Goal: Information Seeking & Learning: Learn about a topic

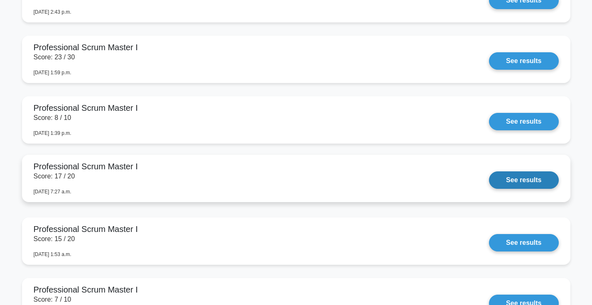
scroll to position [1275, 0]
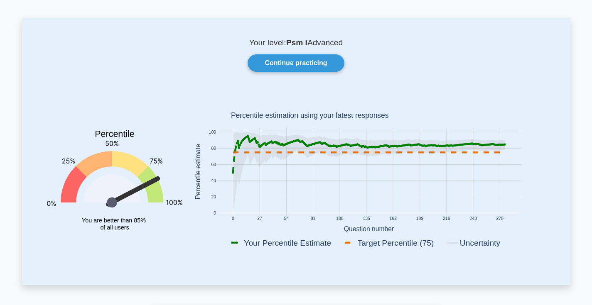
scroll to position [27, 0]
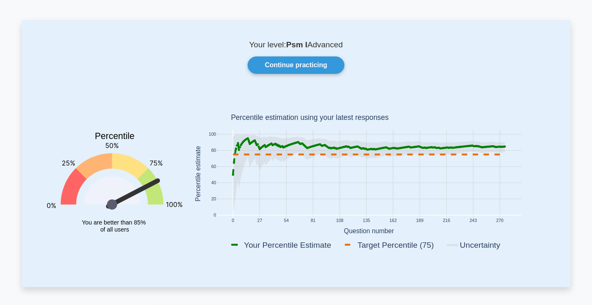
click at [374, 36] on div "Your level: Psm I Advanced Continue practicing Percentile You are better than 8…" at bounding box center [296, 153] width 548 height 267
click at [384, 56] on div "Your level: Psm I Advanced Continue practicing Percentile You are better than 8…" at bounding box center [296, 153] width 548 height 267
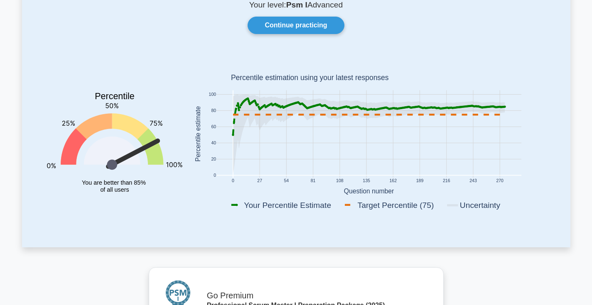
scroll to position [7, 0]
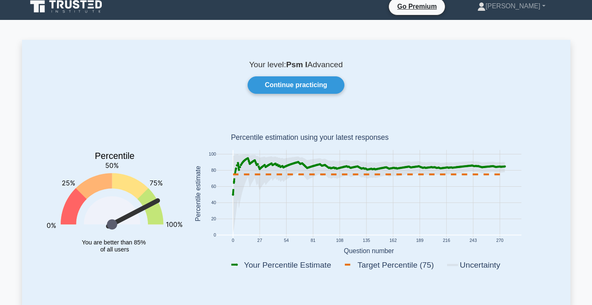
click at [273, 136] on text "Percentile estimation using your latest responses" at bounding box center [309, 138] width 158 height 8
click at [313, 85] on link "Continue practicing" at bounding box center [295, 84] width 96 height 17
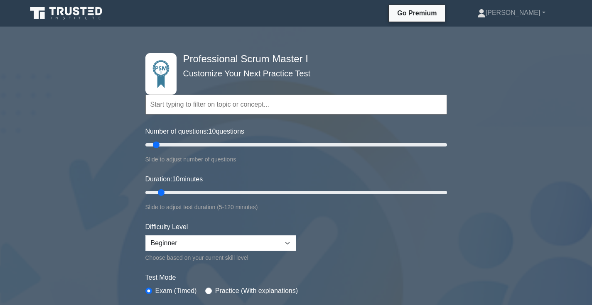
click at [87, 12] on icon at bounding box center [67, 13] width 80 height 16
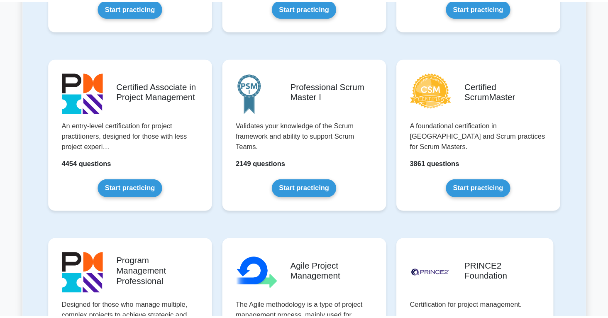
scroll to position [312, 0]
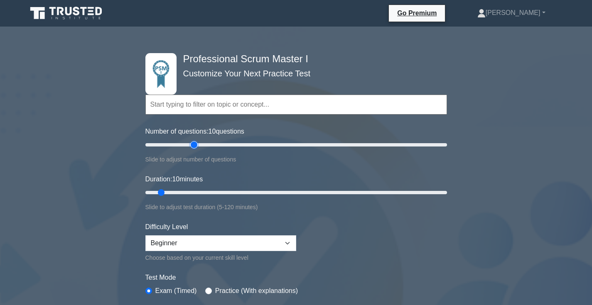
click at [196, 142] on input "Number of questions: 10 questions" at bounding box center [295, 145] width 301 height 10
type input "30"
click at [186, 147] on input "Number of questions: 30 questions" at bounding box center [295, 145] width 301 height 10
drag, startPoint x: 163, startPoint y: 193, endPoint x: 248, endPoint y: 192, distance: 85.1
type input "45"
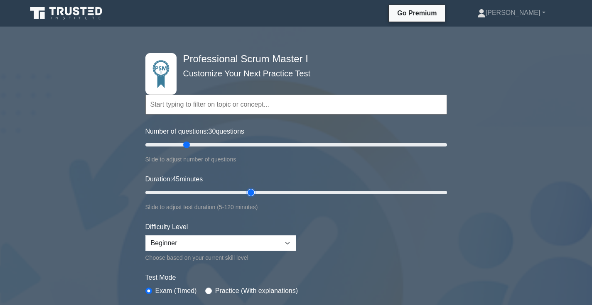
click at [248, 192] on input "Duration: 45 minutes" at bounding box center [295, 193] width 301 height 10
click at [365, 252] on form "Topics Scrum Framework Fundamentals Scrum Artifacts Scrum Events Scrum Roles Sc…" at bounding box center [295, 194] width 301 height 262
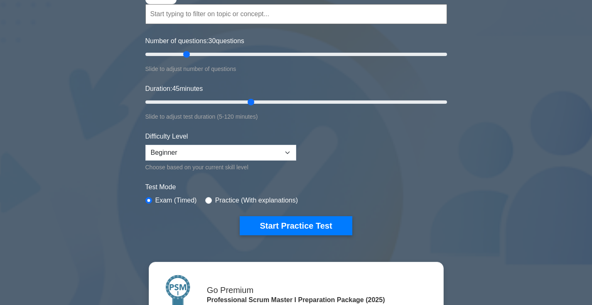
scroll to position [100, 0]
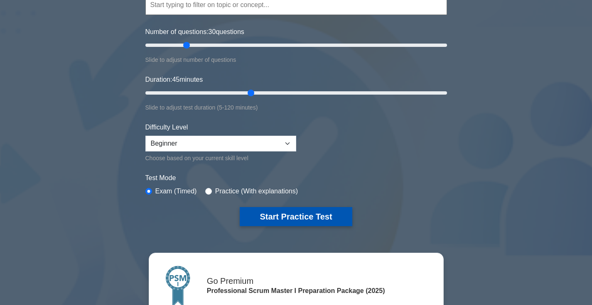
click at [334, 222] on button "Start Practice Test" at bounding box center [296, 216] width 112 height 19
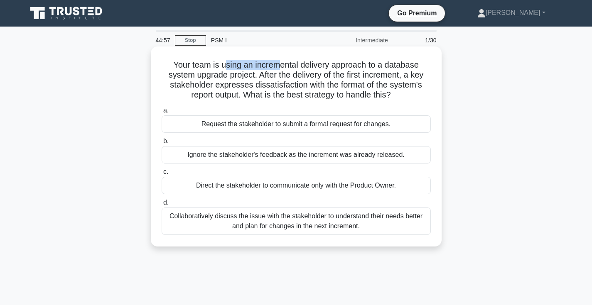
drag, startPoint x: 228, startPoint y: 67, endPoint x: 278, endPoint y: 68, distance: 50.2
click at [278, 68] on h5 "Your team is using an incremental delivery approach to a database system upgrad…" at bounding box center [296, 80] width 271 height 41
click at [313, 74] on h5 "Your team is using an incremental delivery approach to a database system upgrad…" at bounding box center [296, 80] width 271 height 41
click at [316, 67] on h5 "Your team is using an incremental delivery approach to a database system upgrad…" at bounding box center [296, 80] width 271 height 41
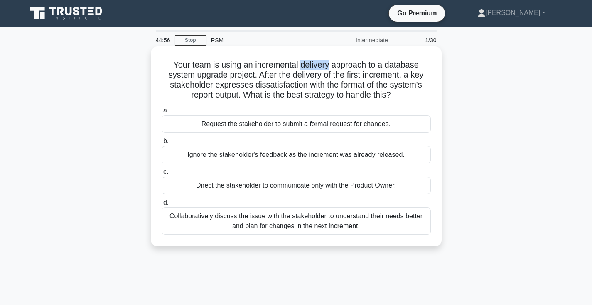
click at [316, 67] on h5 "Your team is using an incremental delivery approach to a database system upgrad…" at bounding box center [296, 80] width 271 height 41
click at [298, 79] on h5 "Your team is using an incremental delivery approach to a database system upgrad…" at bounding box center [296, 80] width 271 height 41
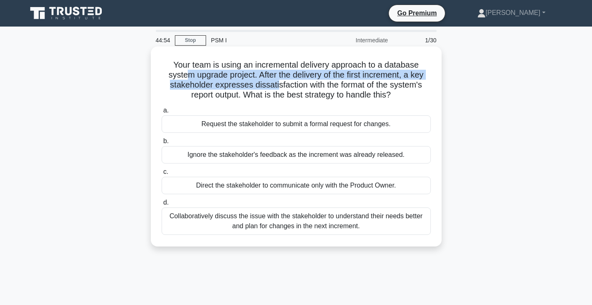
drag, startPoint x: 188, startPoint y: 72, endPoint x: 288, endPoint y: 83, distance: 100.7
click at [284, 84] on h5 "Your team is using an incremental delivery approach to a database system upgrad…" at bounding box center [296, 80] width 271 height 41
click at [307, 81] on h5 "Your team is using an incremental delivery approach to a database system upgrad…" at bounding box center [296, 80] width 271 height 41
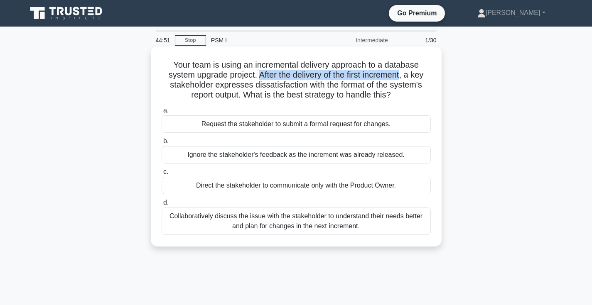
drag, startPoint x: 258, startPoint y: 75, endPoint x: 400, endPoint y: 73, distance: 142.0
click at [400, 73] on h5 "Your team is using an incremental delivery approach to a database system upgrad…" at bounding box center [296, 80] width 271 height 41
click at [381, 85] on h5 "Your team is using an incremental delivery approach to a database system upgrad…" at bounding box center [296, 80] width 271 height 41
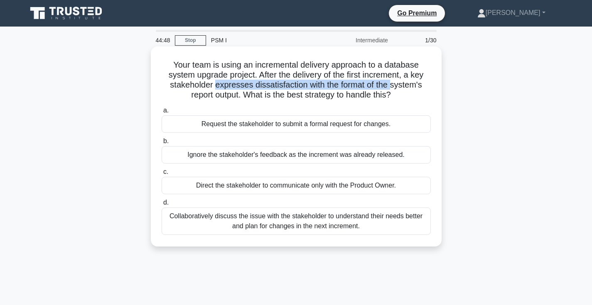
drag, startPoint x: 220, startPoint y: 85, endPoint x: 392, endPoint y: 86, distance: 172.3
click at [392, 86] on h5 "Your team is using an incremental delivery approach to a database system upgrad…" at bounding box center [296, 80] width 271 height 41
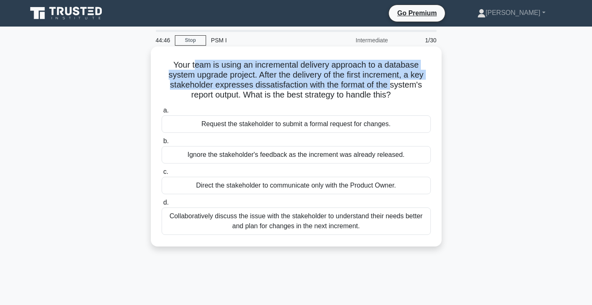
drag, startPoint x: 367, startPoint y: 84, endPoint x: 194, endPoint y: 66, distance: 173.2
click at [194, 66] on h5 "Your team is using an incremental delivery approach to a database system upgrad…" at bounding box center [296, 80] width 271 height 41
click at [258, 75] on h5 "Your team is using an incremental delivery approach to a database system upgrad…" at bounding box center [296, 80] width 271 height 41
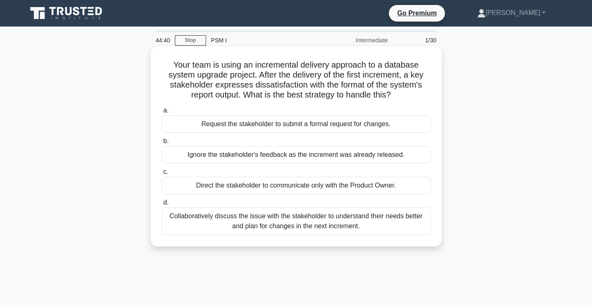
click at [226, 224] on div "Collaboratively discuss the issue with the stakeholder to understand their need…" at bounding box center [296, 221] width 269 height 27
click at [162, 206] on input "d. Collaboratively discuss the issue with the stakeholder to understand their n…" at bounding box center [162, 202] width 0 height 5
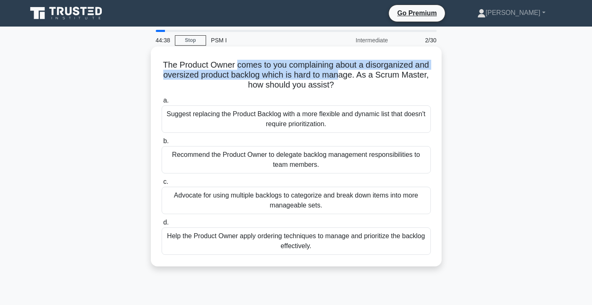
drag, startPoint x: 237, startPoint y: 63, endPoint x: 343, endPoint y: 76, distance: 106.7
click at [341, 76] on h5 "The Product Owner comes to you complaining about a disorganized and oversized p…" at bounding box center [296, 75] width 271 height 31
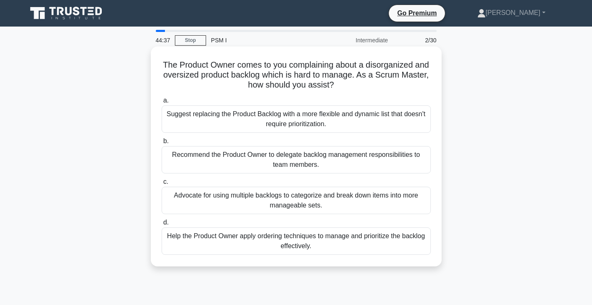
click at [341, 86] on icon ".spinner_0XTQ{transform-origin:center;animation:spinner_y6GP .75s linear infini…" at bounding box center [339, 86] width 10 height 10
click at [298, 242] on div "Help the Product Owner apply ordering techniques to manage and prioritize the b…" at bounding box center [296, 241] width 269 height 27
click at [162, 225] on input "d. Help the Product Owner apply ordering techniques to manage and prioritize th…" at bounding box center [162, 222] width 0 height 5
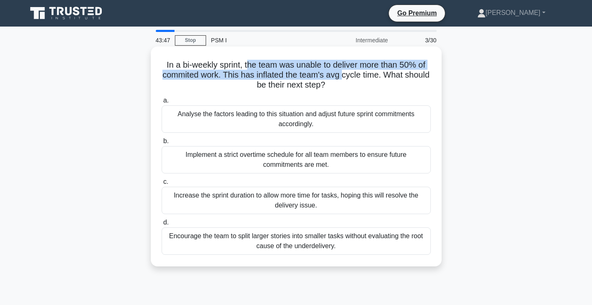
drag, startPoint x: 245, startPoint y: 66, endPoint x: 339, endPoint y: 78, distance: 94.2
click at [339, 78] on h5 "In a bi-weekly sprint, the team was unable to deliver more than 50% of commited…" at bounding box center [296, 75] width 271 height 31
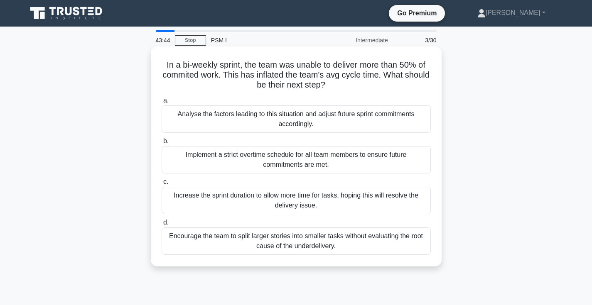
drag, startPoint x: 333, startPoint y: 83, endPoint x: 243, endPoint y: 57, distance: 93.4
click at [243, 57] on div "In a bi-weekly sprint, the team was unable to deliver more than 50% of commited…" at bounding box center [296, 156] width 284 height 213
click at [281, 115] on div "Analyse the factors leading to this situation and adjust future sprint commitme…" at bounding box center [296, 118] width 269 height 27
click at [162, 103] on input "a. Analyse the factors leading to this situation and adjust future sprint commi…" at bounding box center [162, 100] width 0 height 5
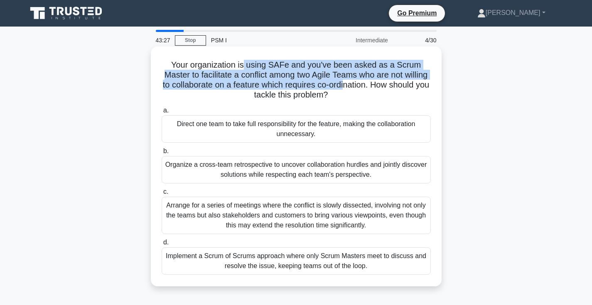
drag, startPoint x: 244, startPoint y: 65, endPoint x: 344, endPoint y: 80, distance: 101.2
click at [344, 80] on h5 "Your organization is using SAFe and you've been asked as a Scrum Master to faci…" at bounding box center [296, 80] width 271 height 41
drag, startPoint x: 349, startPoint y: 88, endPoint x: 254, endPoint y: 64, distance: 97.8
click at [255, 64] on h5 "Your organization is using SAFe and you've been asked as a Scrum Master to faci…" at bounding box center [296, 80] width 271 height 41
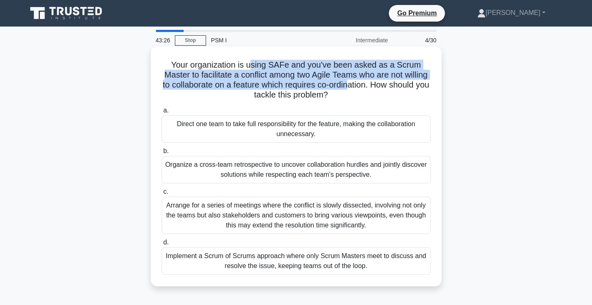
click at [257, 64] on h5 "Your organization is using SAFe and you've been asked as a Scrum Master to faci…" at bounding box center [296, 80] width 271 height 41
drag, startPoint x: 257, startPoint y: 63, endPoint x: 356, endPoint y: 91, distance: 103.2
click at [356, 91] on h5 "Your organization is using SAFe and you've been asked as a Scrum Master to faci…" at bounding box center [296, 80] width 271 height 41
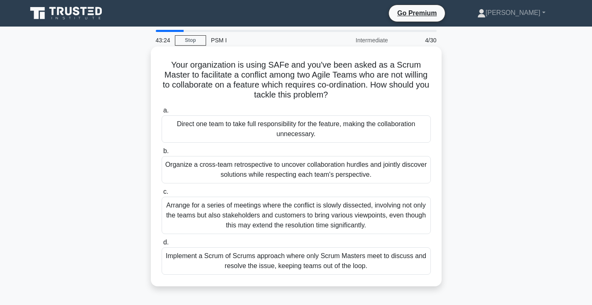
click at [356, 91] on h5 "Your organization is using SAFe and you've been asked as a Scrum Master to faci…" at bounding box center [296, 80] width 271 height 41
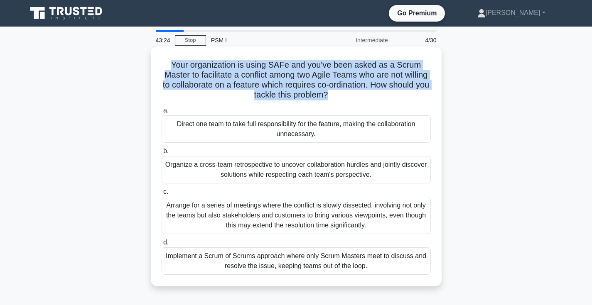
drag, startPoint x: 259, startPoint y: 71, endPoint x: 210, endPoint y: 54, distance: 52.1
click at [210, 54] on div "Your organization is using SAFe and you've been asked as a Scrum Master to faci…" at bounding box center [296, 166] width 284 height 233
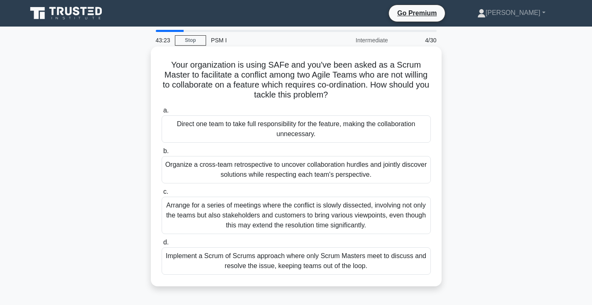
click at [338, 107] on label "a. Direct one team to take full responsibility for the feature, making the coll…" at bounding box center [296, 123] width 269 height 37
click at [162, 108] on input "a. Direct one team to take full responsibility for the feature, making the coll…" at bounding box center [162, 110] width 0 height 5
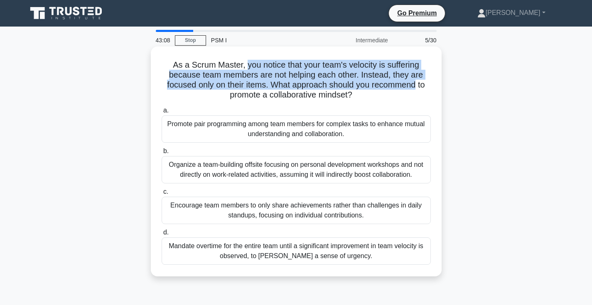
drag, startPoint x: 247, startPoint y: 65, endPoint x: 415, endPoint y: 85, distance: 168.9
click at [415, 85] on h5 "As a Scrum Master, you notice that your team's velocity is suffering because te…" at bounding box center [296, 80] width 271 height 41
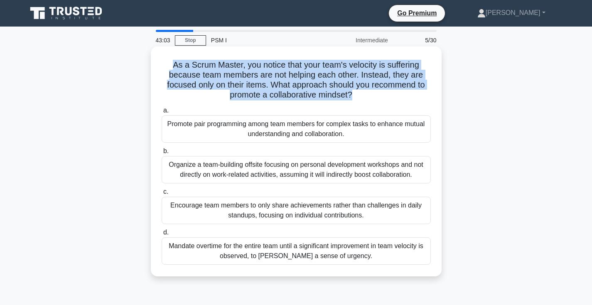
drag, startPoint x: 396, startPoint y: 93, endPoint x: 172, endPoint y: 66, distance: 225.5
click at [172, 66] on h5 "As a Scrum Master, you notice that your team's velocity is suffering because te…" at bounding box center [296, 80] width 271 height 41
click at [175, 66] on h5 "As a Scrum Master, you notice that your team's velocity is suffering because te…" at bounding box center [296, 80] width 271 height 41
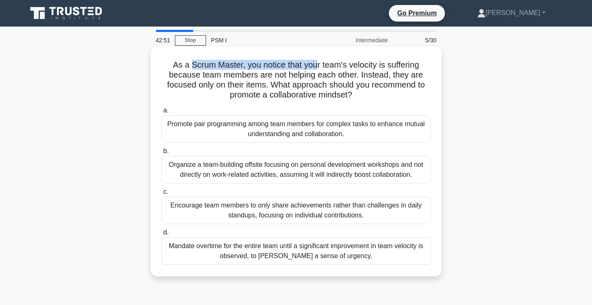
drag, startPoint x: 192, startPoint y: 64, endPoint x: 319, endPoint y: 63, distance: 127.1
click at [317, 64] on h5 "As a Scrum Master, you notice that your team's velocity is suffering because te…" at bounding box center [296, 80] width 271 height 41
click at [319, 63] on h5 "As a Scrum Master, you notice that your team's velocity is suffering because te…" at bounding box center [296, 80] width 271 height 41
click at [225, 77] on h5 "As a Scrum Master, you notice that your team's velocity is suffering because te…" at bounding box center [296, 80] width 271 height 41
click at [223, 77] on h5 "As a Scrum Master, you notice that your team's velocity is suffering because te…" at bounding box center [296, 80] width 271 height 41
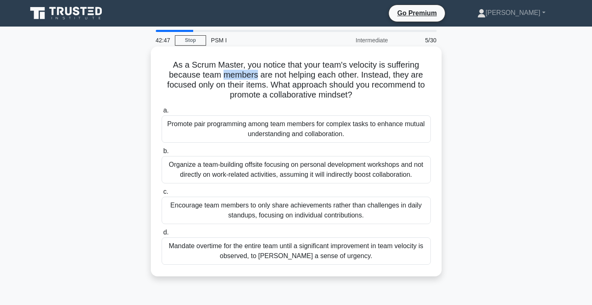
click at [223, 77] on h5 "As a Scrum Master, you notice that your team's velocity is suffering because te…" at bounding box center [296, 80] width 271 height 41
click at [227, 75] on h5 "As a Scrum Master, you notice that your team's velocity is suffering because te…" at bounding box center [296, 80] width 271 height 41
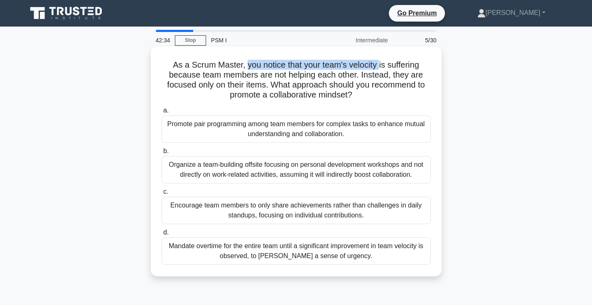
drag, startPoint x: 247, startPoint y: 66, endPoint x: 379, endPoint y: 68, distance: 132.5
click at [379, 68] on h5 "As a Scrum Master, you notice that your team's velocity is suffering because te…" at bounding box center [296, 80] width 271 height 41
click at [382, 65] on h5 "As a Scrum Master, you notice that your team's velocity is suffering because te…" at bounding box center [296, 80] width 271 height 41
drag, startPoint x: 274, startPoint y: 69, endPoint x: 379, endPoint y: 67, distance: 104.6
click at [379, 67] on h5 "As a Scrum Master, you notice that your team's velocity is suffering because te…" at bounding box center [296, 80] width 271 height 41
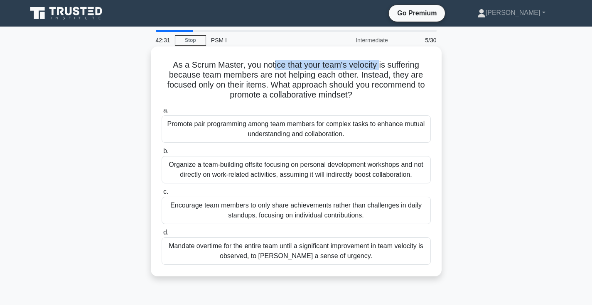
click at [379, 67] on h5 "As a Scrum Master, you notice that your team's velocity is suffering because te…" at bounding box center [296, 80] width 271 height 41
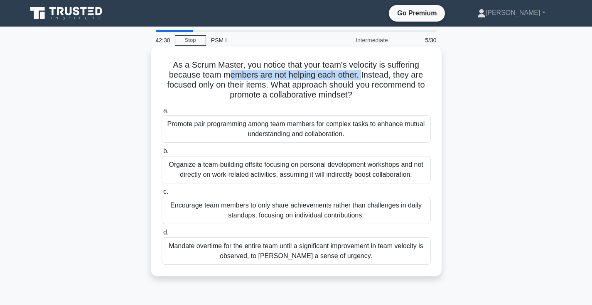
drag, startPoint x: 229, startPoint y: 75, endPoint x: 360, endPoint y: 76, distance: 130.8
click at [360, 76] on h5 "As a Scrum Master, you notice that your team's velocity is suffering because te…" at bounding box center [296, 80] width 271 height 41
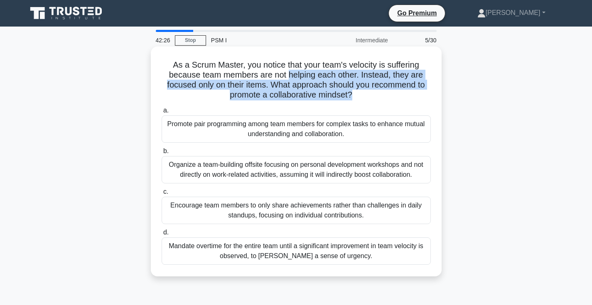
drag, startPoint x: 362, startPoint y: 93, endPoint x: 259, endPoint y: 70, distance: 106.5
click at [284, 75] on h5 "As a Scrum Master, you notice that your team's velocity is suffering because te…" at bounding box center [296, 80] width 271 height 41
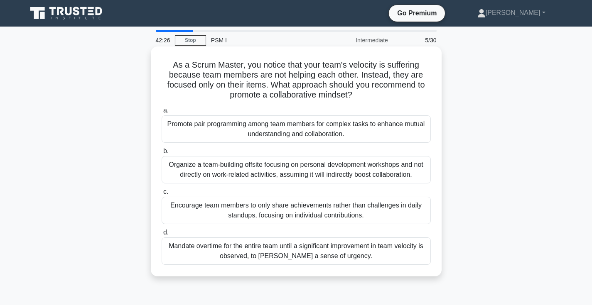
click at [257, 72] on h5 "As a Scrum Master, you notice that your team's velocity is suffering because te…" at bounding box center [296, 80] width 271 height 41
click at [242, 130] on div "Promote pair programming among team members for complex tasks to enhance mutual…" at bounding box center [296, 128] width 269 height 27
click at [162, 113] on input "a. Promote pair programming among team members for complex tasks to enhance mut…" at bounding box center [162, 110] width 0 height 5
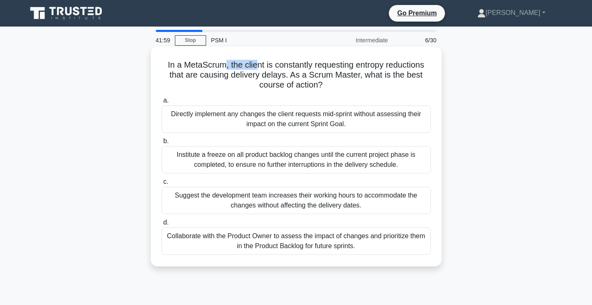
drag, startPoint x: 222, startPoint y: 69, endPoint x: 258, endPoint y: 69, distance: 36.1
click at [258, 69] on h5 "In a MetaScrum, the client is constantly requesting entropy reductions that are…" at bounding box center [296, 75] width 271 height 31
click at [272, 73] on h5 "In a MetaScrum, the client is constantly requesting entropy reductions that are…" at bounding box center [296, 75] width 271 height 31
click at [285, 69] on h5 "In a MetaScrum, the client is constantly requesting entropy reductions that are…" at bounding box center [296, 75] width 271 height 31
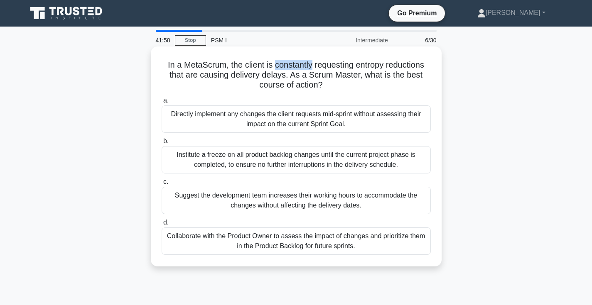
click at [285, 69] on h5 "In a MetaScrum, the client is constantly requesting entropy reductions that are…" at bounding box center [296, 75] width 271 height 31
click at [281, 75] on h5 "In a MetaScrum, the client is constantly requesting entropy reductions that are…" at bounding box center [296, 75] width 271 height 31
drag, startPoint x: 265, startPoint y: 76, endPoint x: 339, endPoint y: 73, distance: 74.3
click at [339, 73] on h5 "In a MetaScrum, the client is constantly requesting entropy reductions that are…" at bounding box center [296, 75] width 271 height 31
click at [340, 74] on h5 "In a MetaScrum, the client is constantly requesting entropy reductions that are…" at bounding box center [296, 75] width 271 height 31
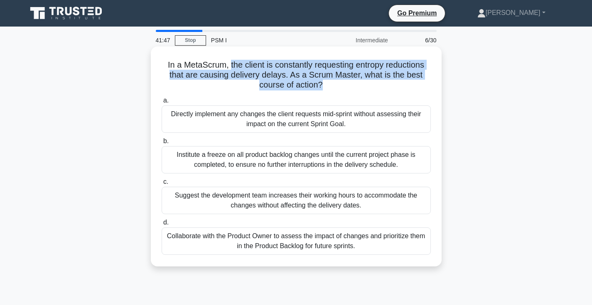
drag, startPoint x: 331, startPoint y: 83, endPoint x: 231, endPoint y: 66, distance: 101.5
click at [231, 66] on h5 "In a MetaScrum, the client is constantly requesting entropy reductions that are…" at bounding box center [296, 75] width 271 height 31
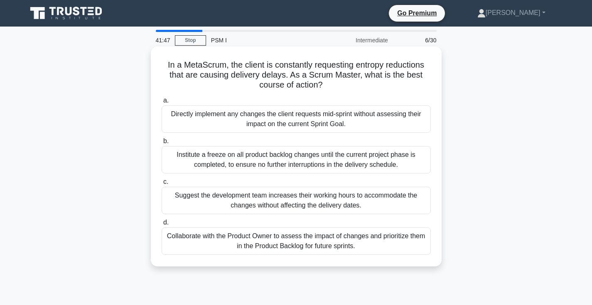
click at [231, 66] on h5 "In a MetaScrum, the client is constantly requesting entropy reductions that are…" at bounding box center [296, 75] width 271 height 31
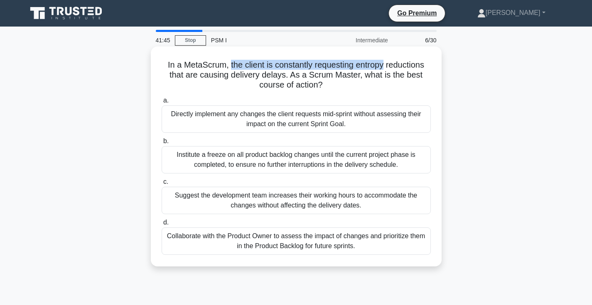
drag, startPoint x: 231, startPoint y: 66, endPoint x: 374, endPoint y: 67, distance: 143.2
click at [374, 67] on h5 "In a MetaScrum, the client is constantly requesting entropy reductions that are…" at bounding box center [296, 75] width 271 height 31
click at [375, 68] on h5 "In a MetaScrum, the client is constantly requesting entropy reductions that are…" at bounding box center [296, 75] width 271 height 31
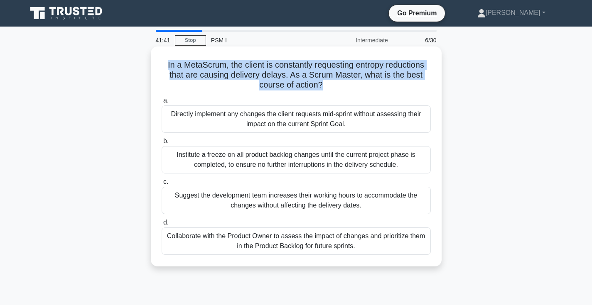
drag, startPoint x: 339, startPoint y: 86, endPoint x: 168, endPoint y: 64, distance: 172.5
click at [168, 64] on h5 "In a MetaScrum, the client is constantly requesting entropy reductions that are…" at bounding box center [296, 75] width 271 height 31
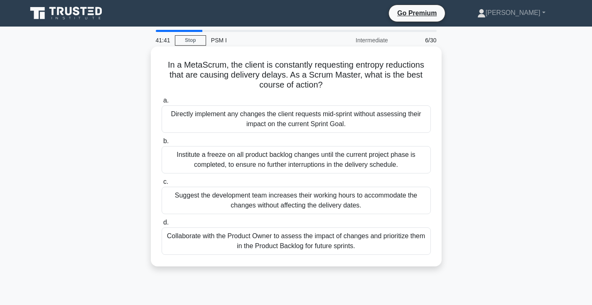
click at [167, 63] on h5 "In a MetaScrum, the client is constantly requesting entropy reductions that are…" at bounding box center [296, 75] width 271 height 31
drag, startPoint x: 164, startPoint y: 63, endPoint x: 394, endPoint y: 85, distance: 231.5
click at [394, 85] on h5 "In a MetaScrum, the client is constantly requesting entropy reductions that are…" at bounding box center [296, 75] width 271 height 31
click at [251, 248] on div "Collaborate with the Product Owner to assess the impact of changes and prioriti…" at bounding box center [296, 241] width 269 height 27
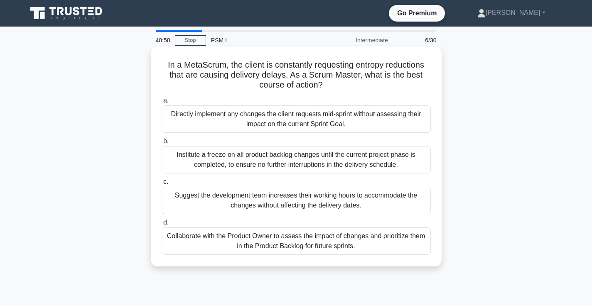
click at [162, 225] on input "d. Collaborate with the Product Owner to assess the impact of changes and prior…" at bounding box center [162, 222] width 0 height 5
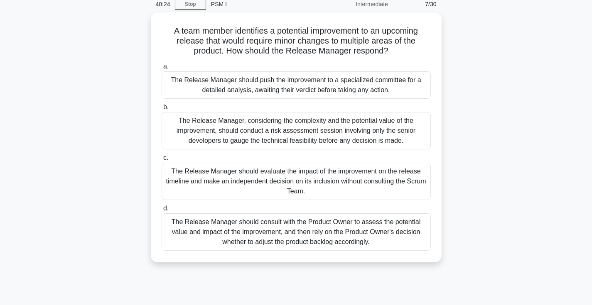
scroll to position [40, 0]
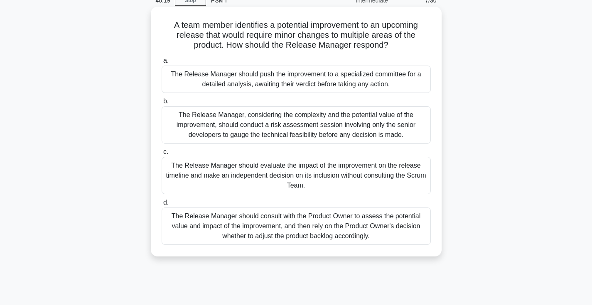
click at [298, 236] on div "The Release Manager should consult with the Product Owner to assess the potenti…" at bounding box center [296, 226] width 269 height 37
click at [162, 206] on input "d. The Release Manager should consult with the Product Owner to assess the pote…" at bounding box center [162, 202] width 0 height 5
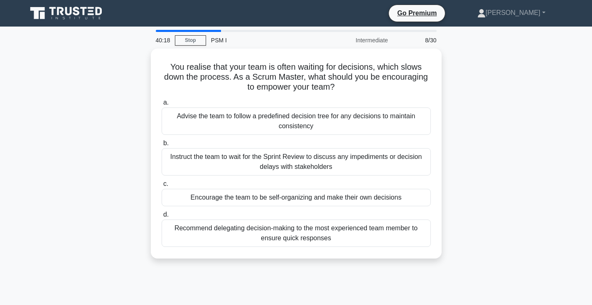
scroll to position [0, 0]
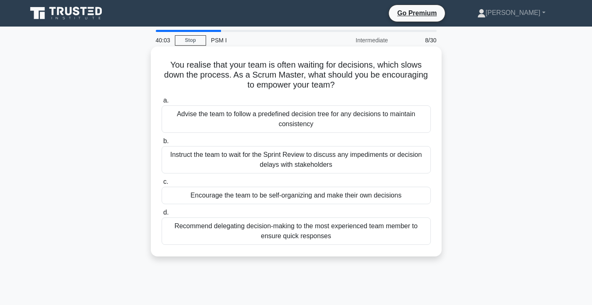
click at [243, 198] on div "Encourage the team to be self-organizing and make their own decisions" at bounding box center [296, 195] width 269 height 17
click at [162, 185] on input "c. Encourage the team to be self-organizing and make their own decisions" at bounding box center [162, 181] width 0 height 5
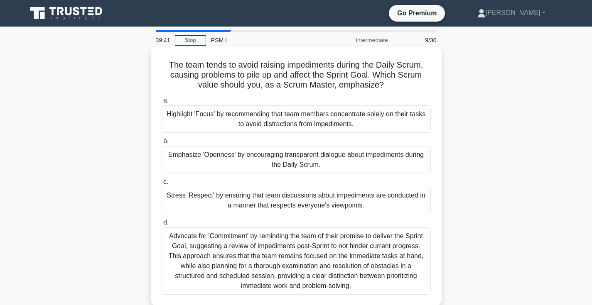
click at [232, 164] on div "Emphasize 'Openness' by encouraging transparent dialogue about impediments duri…" at bounding box center [296, 159] width 269 height 27
click at [162, 144] on input "b. Emphasize 'Openness' by encouraging transparent dialogue about impediments d…" at bounding box center [162, 141] width 0 height 5
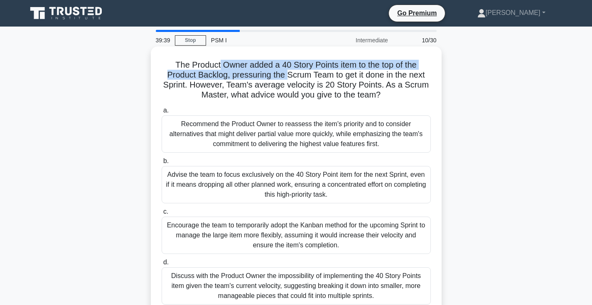
drag, startPoint x: 220, startPoint y: 64, endPoint x: 304, endPoint y: 76, distance: 85.0
click at [299, 75] on h5 "The Product Owner added a 40 Story Points item to the top of the Product Backlo…" at bounding box center [296, 80] width 271 height 41
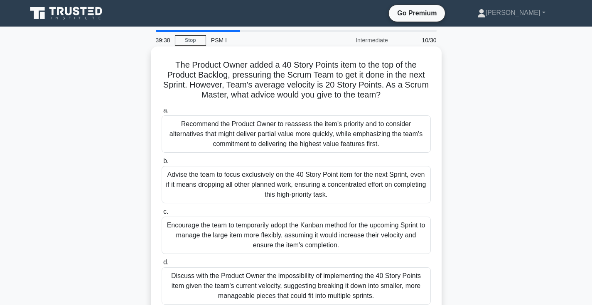
click at [340, 88] on h5 "The Product Owner added a 40 Story Points item to the top of the Product Backlo…" at bounding box center [296, 80] width 271 height 41
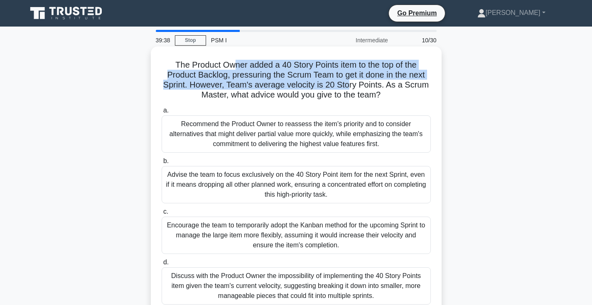
drag, startPoint x: 333, startPoint y: 84, endPoint x: 231, endPoint y: 66, distance: 104.2
click at [231, 66] on h5 "The Product Owner added a 40 Story Points item to the top of the Product Backlo…" at bounding box center [296, 80] width 271 height 41
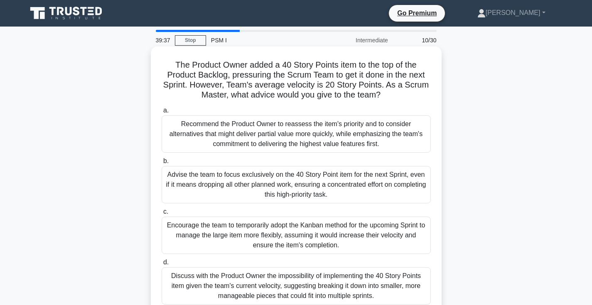
click at [230, 66] on h5 "The Product Owner added a 40 Story Points item to the top of the Product Backlo…" at bounding box center [296, 80] width 271 height 41
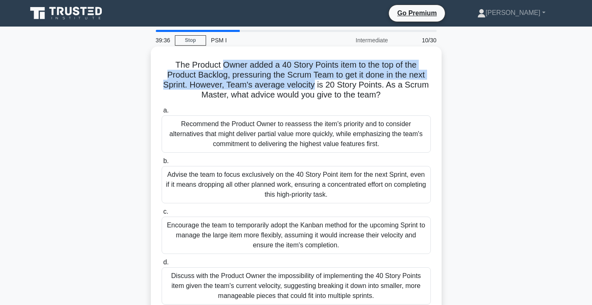
drag, startPoint x: 232, startPoint y: 66, endPoint x: 297, endPoint y: 84, distance: 67.8
click at [297, 84] on h5 "The Product Owner added a 40 Story Points item to the top of the Product Backlo…" at bounding box center [296, 80] width 271 height 41
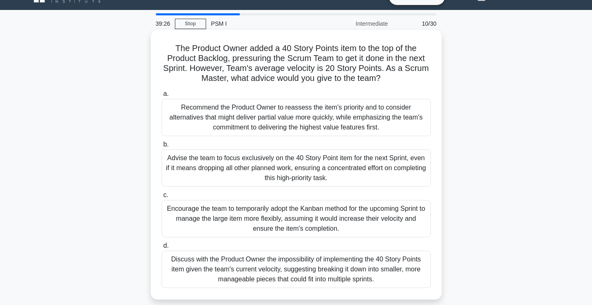
scroll to position [20, 0]
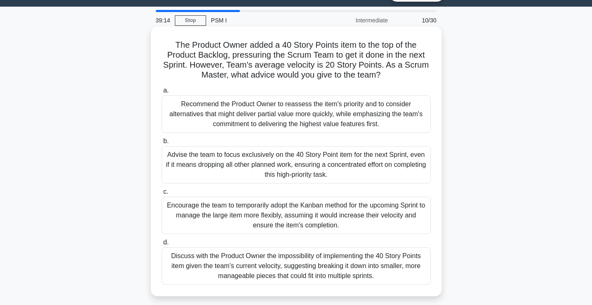
click at [206, 270] on div "Discuss with the Product Owner the impossibility of implementing the 40 Story P…" at bounding box center [296, 265] width 269 height 37
click at [162, 245] on input "d. Discuss with the Product Owner the impossibility of implementing the 40 Stor…" at bounding box center [162, 242] width 0 height 5
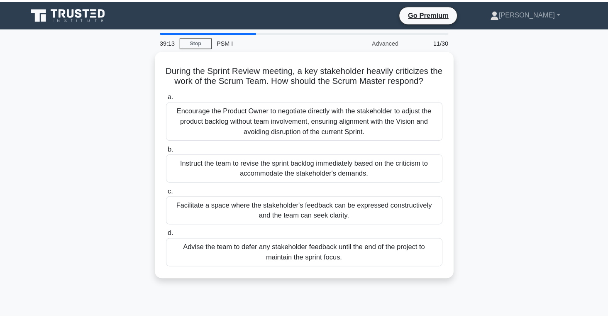
scroll to position [0, 0]
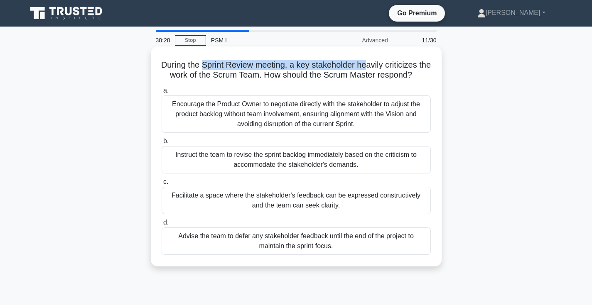
drag, startPoint x: 203, startPoint y: 65, endPoint x: 379, endPoint y: 64, distance: 176.0
click at [365, 64] on h5 "During the Sprint Review meeting, a key stakeholder heavily criticizes the work…" at bounding box center [296, 70] width 271 height 21
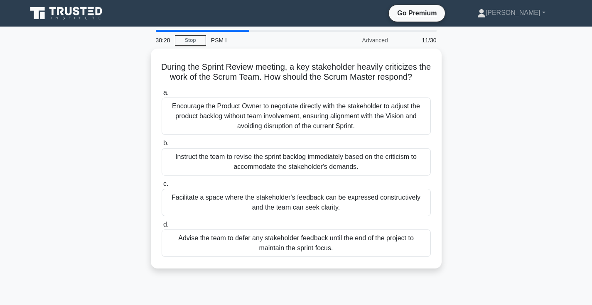
click at [501, 78] on div "During the Sprint Review meeting, a key stakeholder heavily criticizes the work…" at bounding box center [296, 164] width 548 height 230
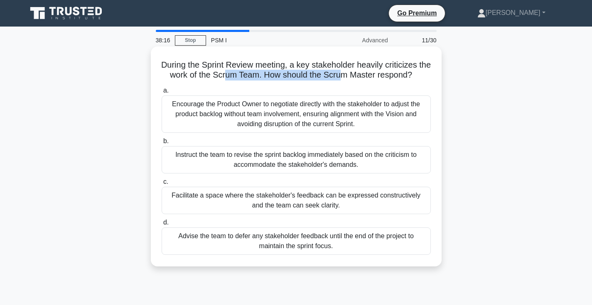
drag, startPoint x: 224, startPoint y: 72, endPoint x: 346, endPoint y: 75, distance: 122.1
click at [344, 76] on h5 "During the Sprint Review meeting, a key stakeholder heavily criticizes the work…" at bounding box center [296, 70] width 271 height 21
click at [353, 73] on h5 "During the Sprint Review meeting, a key stakeholder heavily criticizes the work…" at bounding box center [296, 70] width 271 height 21
drag, startPoint x: 348, startPoint y: 78, endPoint x: 216, endPoint y: 75, distance: 132.5
click at [216, 75] on h5 "During the Sprint Review meeting, a key stakeholder heavily criticizes the work…" at bounding box center [296, 70] width 271 height 21
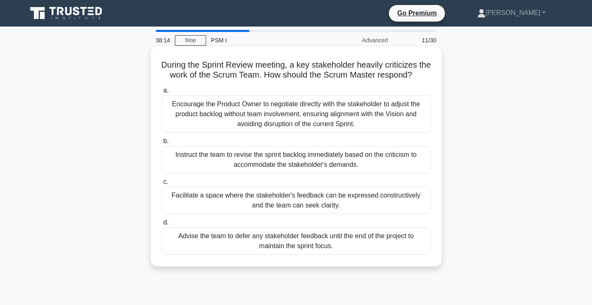
click at [216, 75] on h5 "During the Sprint Review meeting, a key stakeholder heavily criticizes the work…" at bounding box center [296, 70] width 271 height 21
click at [273, 73] on h5 "During the Sprint Review meeting, a key stakeholder heavily criticizes the work…" at bounding box center [296, 70] width 271 height 21
click at [299, 61] on h5 "During the Sprint Review meeting, a key stakeholder heavily criticizes the work…" at bounding box center [296, 70] width 271 height 21
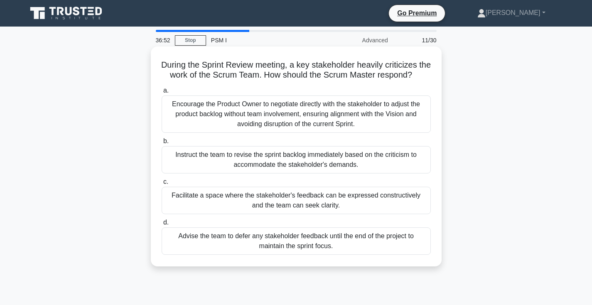
click at [410, 116] on div "Encourage the Product Owner to negotiate directly with the stakeholder to adjus…" at bounding box center [296, 113] width 269 height 37
click at [162, 93] on input "a. Encourage the Product Owner to negotiate directly with the stakeholder to ad…" at bounding box center [162, 90] width 0 height 5
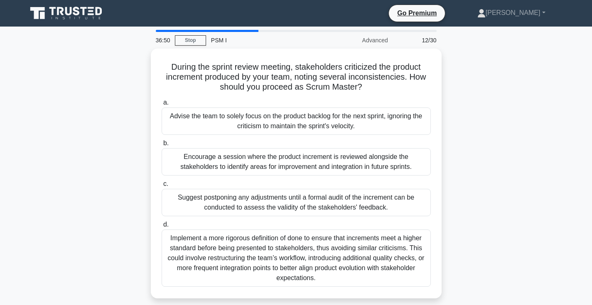
click at [501, 136] on div "During the sprint review meeting, stakeholders criticized the product increment…" at bounding box center [296, 179] width 548 height 260
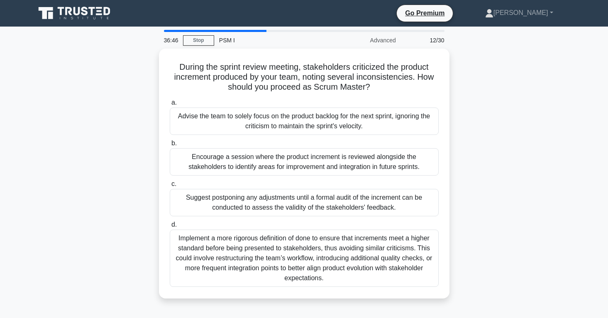
click at [538, 219] on div "During the sprint review meeting, stakeholders criticized the product increment…" at bounding box center [304, 179] width 548 height 260
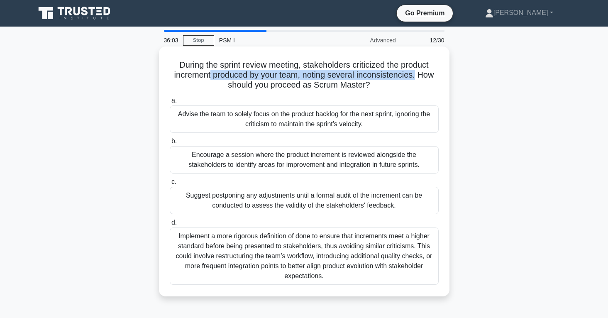
drag, startPoint x: 212, startPoint y: 75, endPoint x: 417, endPoint y: 78, distance: 204.7
click at [417, 78] on h5 "During the sprint review meeting, stakeholders criticized the product increment…" at bounding box center [304, 75] width 271 height 31
click at [280, 79] on h5 "During the sprint review meeting, stakeholders criticized the product increment…" at bounding box center [304, 75] width 271 height 31
drag, startPoint x: 286, startPoint y: 72, endPoint x: 383, endPoint y: 76, distance: 97.2
click at [381, 77] on h5 "During the sprint review meeting, stakeholders criticized the product increment…" at bounding box center [304, 75] width 271 height 31
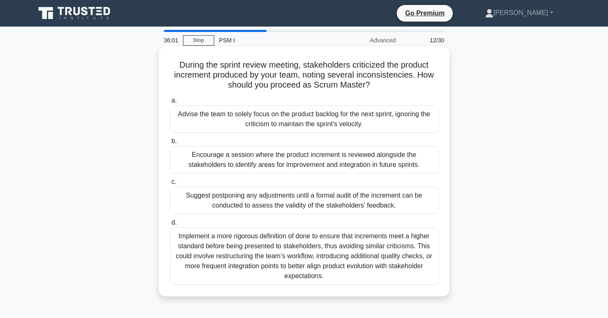
click at [383, 77] on h5 "During the sprint review meeting, stakeholders criticized the product increment…" at bounding box center [304, 75] width 271 height 31
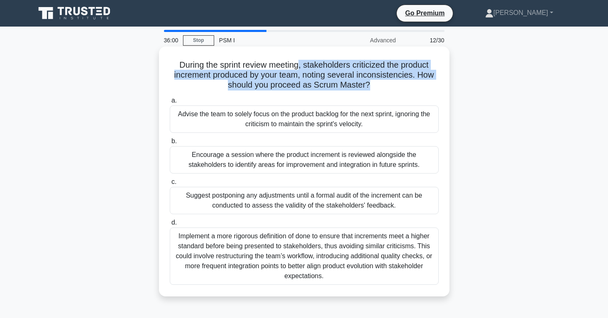
drag, startPoint x: 377, startPoint y: 83, endPoint x: 294, endPoint y: 69, distance: 83.6
click at [296, 69] on h5 "During the sprint review meeting, stakeholders criticized the product increment…" at bounding box center [304, 75] width 271 height 31
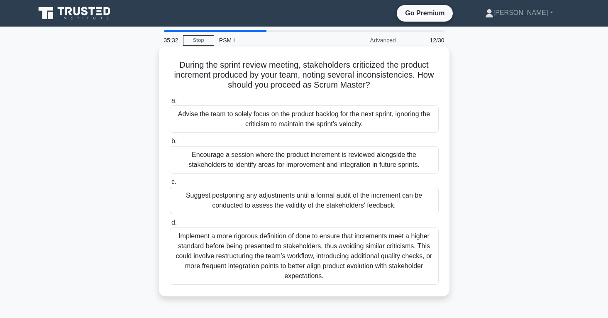
click at [271, 158] on div "Encourage a session where the product increment is reviewed alongside the stake…" at bounding box center [304, 159] width 269 height 27
click at [170, 144] on input "b. Encourage a session where the product increment is reviewed alongside the st…" at bounding box center [170, 141] width 0 height 5
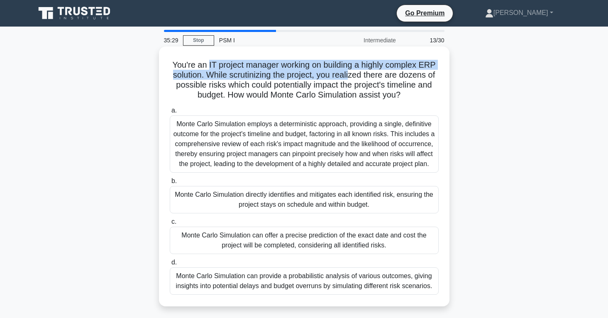
drag, startPoint x: 208, startPoint y: 64, endPoint x: 350, endPoint y: 71, distance: 141.3
click at [350, 71] on h5 "You're an IT project manager working on building a highly complex ERP solution.…" at bounding box center [304, 80] width 271 height 41
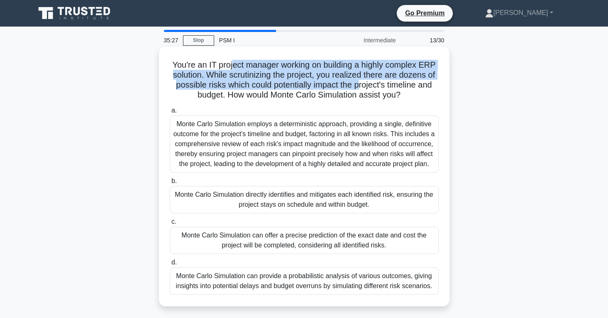
drag, startPoint x: 343, startPoint y: 83, endPoint x: 230, endPoint y: 69, distance: 113.4
click at [234, 69] on h5 "You're an IT project manager working on building a highly complex ERP solution.…" at bounding box center [304, 80] width 271 height 41
click at [230, 71] on h5 "You're an IT project manager working on building a highly complex ERP solution.…" at bounding box center [304, 80] width 271 height 41
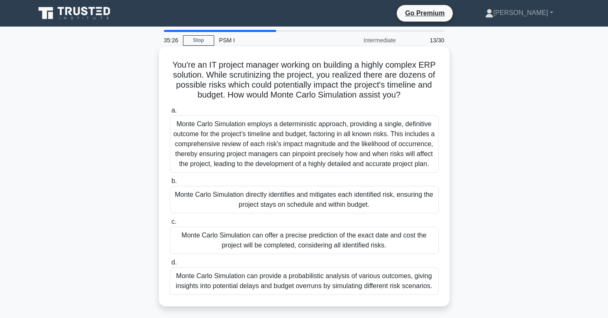
click at [203, 76] on h5 "You're an IT project manager working on building a highly complex ERP solution.…" at bounding box center [304, 80] width 271 height 41
click at [208, 74] on h5 "You're an IT project manager working on building a highly complex ERP solution.…" at bounding box center [304, 80] width 271 height 41
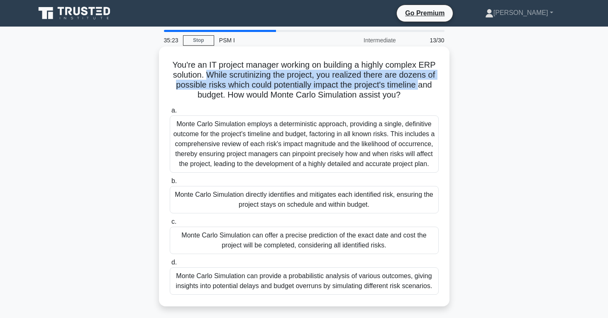
drag, startPoint x: 206, startPoint y: 76, endPoint x: 419, endPoint y: 85, distance: 213.2
click at [419, 85] on h5 "You're an IT project manager working on building a highly complex ERP solution.…" at bounding box center [304, 80] width 271 height 41
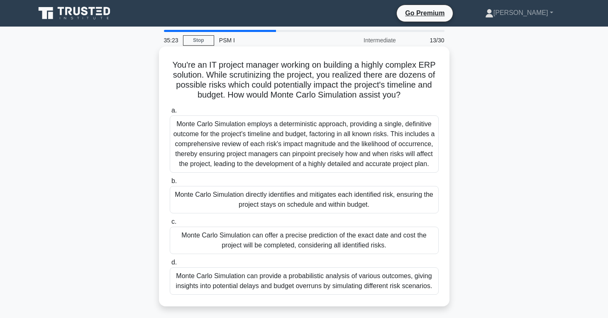
click at [418, 86] on h5 "You're an IT project manager working on building a highly complex ERP solution.…" at bounding box center [304, 80] width 271 height 41
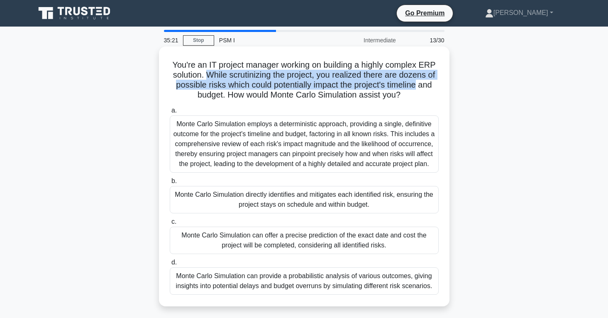
drag, startPoint x: 418, startPoint y: 86, endPoint x: 207, endPoint y: 76, distance: 210.7
click at [208, 76] on h5 "You're an IT project manager working on building a highly complex ERP solution.…" at bounding box center [304, 80] width 271 height 41
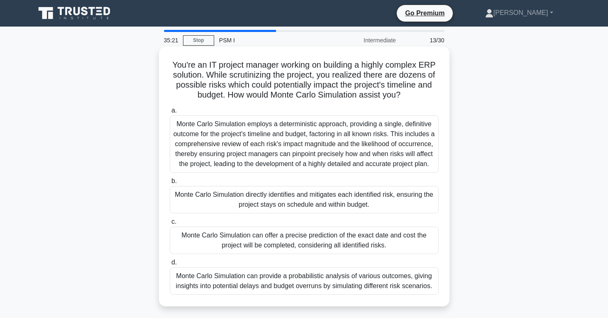
click at [207, 76] on h5 "You're an IT project manager working on building a highly complex ERP solution.…" at bounding box center [304, 80] width 271 height 41
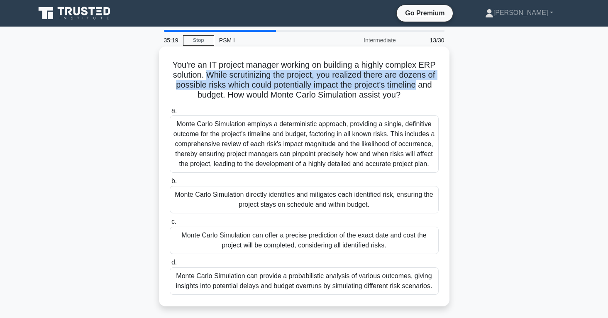
drag, startPoint x: 208, startPoint y: 76, endPoint x: 417, endPoint y: 86, distance: 209.5
click at [417, 86] on h5 "You're an IT project manager working on building a highly complex ERP solution.…" at bounding box center [304, 80] width 271 height 41
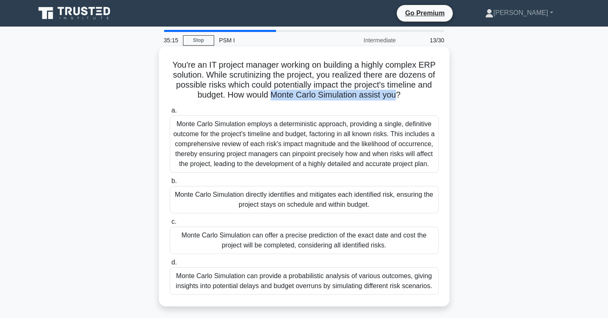
drag, startPoint x: 273, startPoint y: 95, endPoint x: 393, endPoint y: 93, distance: 120.4
click at [393, 93] on h5 "You're an IT project manager working on building a highly complex ERP solution.…" at bounding box center [304, 80] width 271 height 41
click at [234, 49] on div "You're an IT project manager working on building a highly complex ERP solution.…" at bounding box center [304, 177] width 291 height 260
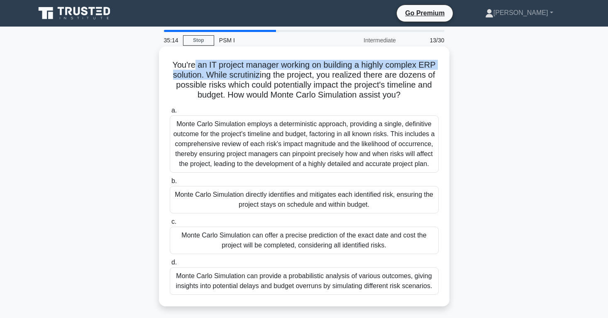
drag, startPoint x: 196, startPoint y: 64, endPoint x: 285, endPoint y: 75, distance: 89.9
click at [265, 73] on h5 "You're an IT project manager working on building a highly complex ERP solution.…" at bounding box center [304, 80] width 271 height 41
click at [296, 78] on h5 "You're an IT project manager working on building a highly complex ERP solution.…" at bounding box center [304, 80] width 271 height 41
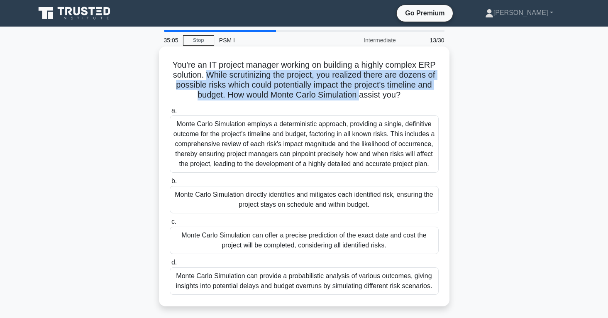
drag, startPoint x: 208, startPoint y: 75, endPoint x: 357, endPoint y: 93, distance: 151.0
click at [357, 93] on h5 "You're an IT project manager working on building a highly complex ERP solution.…" at bounding box center [304, 80] width 271 height 41
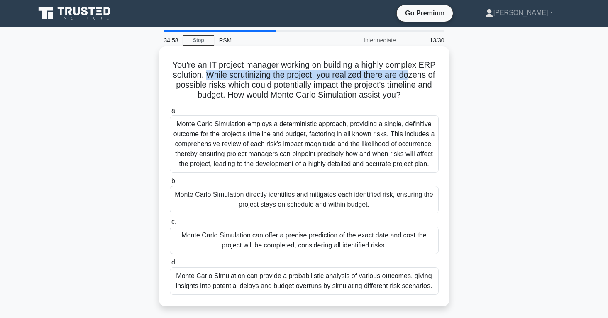
drag, startPoint x: 206, startPoint y: 74, endPoint x: 409, endPoint y: 74, distance: 202.2
click at [409, 74] on h5 "You're an IT project manager working on building a highly complex ERP solution.…" at bounding box center [304, 80] width 271 height 41
click at [404, 76] on h5 "You're an IT project manager working on building a highly complex ERP solution.…" at bounding box center [304, 80] width 271 height 41
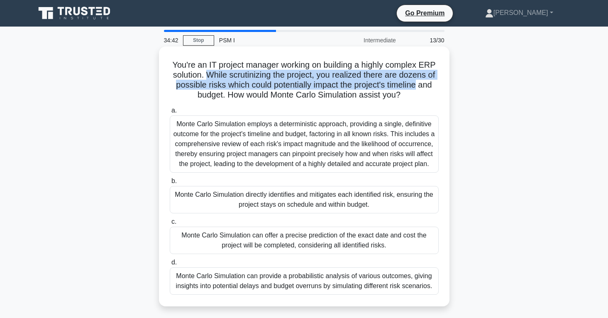
drag, startPoint x: 206, startPoint y: 75, endPoint x: 418, endPoint y: 84, distance: 211.5
click at [418, 84] on h5 "You're an IT project manager working on building a highly complex ERP solution.…" at bounding box center [304, 80] width 271 height 41
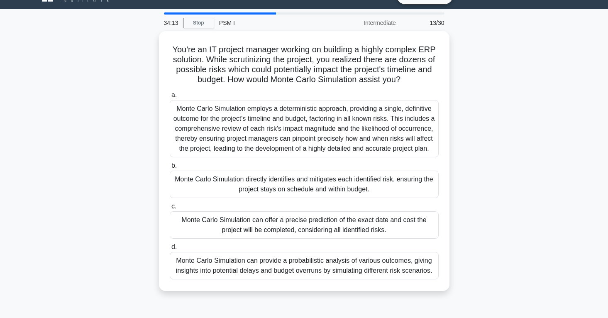
scroll to position [20, 0]
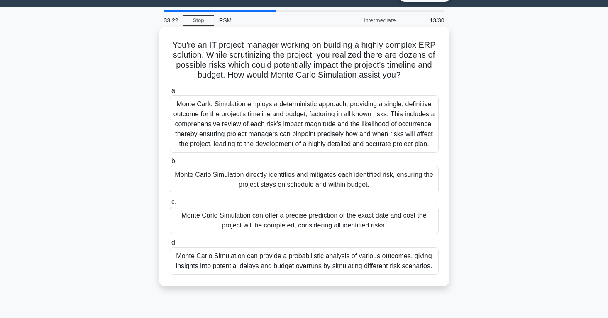
click at [260, 275] on div "Monte Carlo Simulation can provide a probabilistic analysis of various outcomes…" at bounding box center [304, 260] width 269 height 27
click at [170, 245] on input "d. Monte Carlo Simulation can provide a probabilistic analysis of various outco…" at bounding box center [170, 242] width 0 height 5
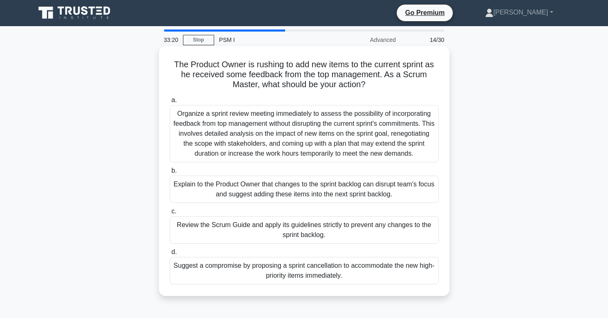
scroll to position [0, 0]
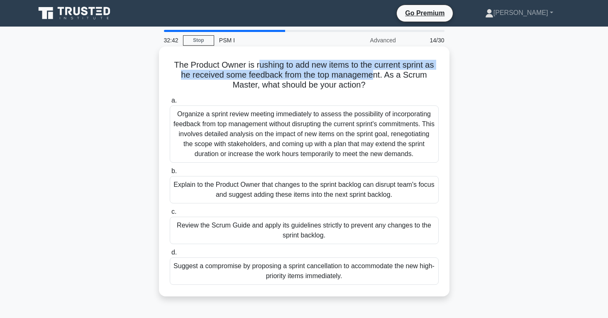
drag, startPoint x: 258, startPoint y: 66, endPoint x: 371, endPoint y: 74, distance: 113.6
click at [371, 74] on h5 "The Product Owner is rushing to add new items to the current sprint as he recei…" at bounding box center [304, 75] width 271 height 31
click at [329, 78] on h5 "The Product Owner is rushing to add new items to the current sprint as he recei…" at bounding box center [304, 75] width 271 height 31
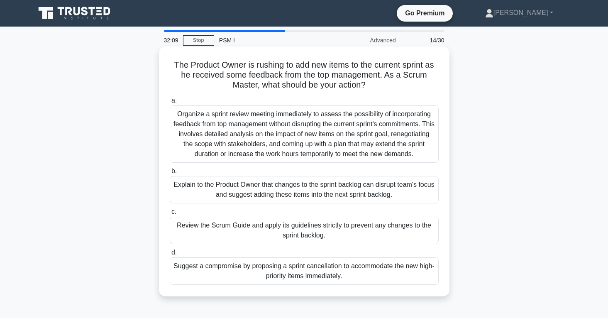
click at [196, 188] on div "Explain to the Product Owner that changes to the sprint backlog can disrupt tea…" at bounding box center [304, 189] width 269 height 27
click at [170, 174] on input "b. Explain to the Product Owner that changes to the sprint backlog can disrupt …" at bounding box center [170, 171] width 0 height 5
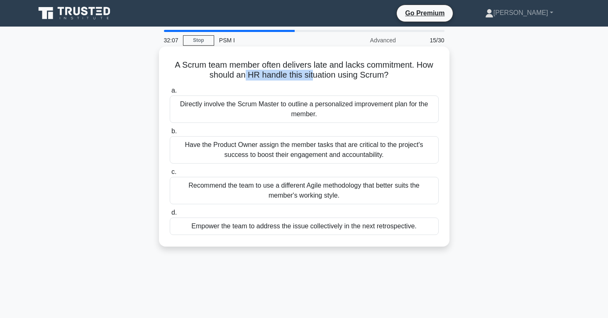
drag, startPoint x: 244, startPoint y: 70, endPoint x: 316, endPoint y: 69, distance: 71.4
click at [315, 69] on h5 "A Scrum team member often delivers late and lacks commitment. How should an HR …" at bounding box center [304, 70] width 271 height 21
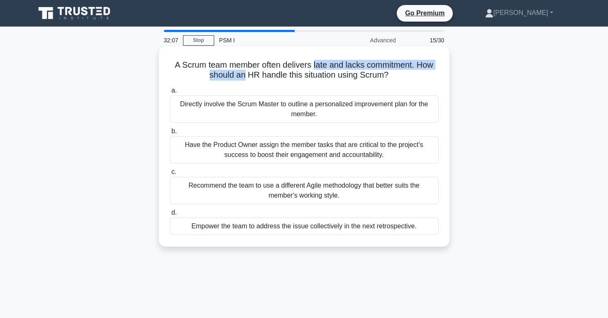
click at [316, 67] on h5 "A Scrum team member often delivers late and lacks commitment. How should an HR …" at bounding box center [304, 70] width 271 height 21
drag, startPoint x: 272, startPoint y: 62, endPoint x: 396, endPoint y: 72, distance: 124.5
click at [396, 72] on h5 "A Scrum team member often delivers late and lacks commitment. How should an HR …" at bounding box center [304, 70] width 271 height 21
click at [397, 72] on icon ".spinner_0XTQ{transform-origin:center;animation:spinner_y6GP .75s linear infini…" at bounding box center [394, 76] width 10 height 10
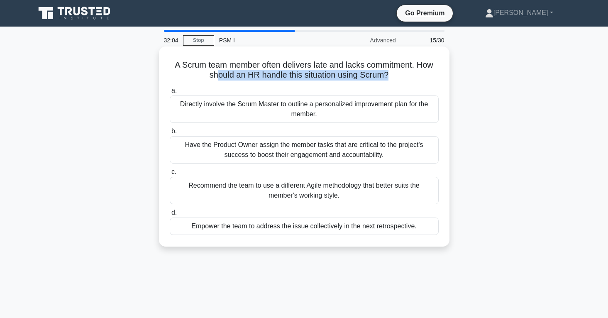
drag, startPoint x: 392, startPoint y: 75, endPoint x: 218, endPoint y: 70, distance: 174.0
click at [218, 70] on h5 "A Scrum team member often delivers late and lacks commitment. How should an HR …" at bounding box center [304, 70] width 271 height 21
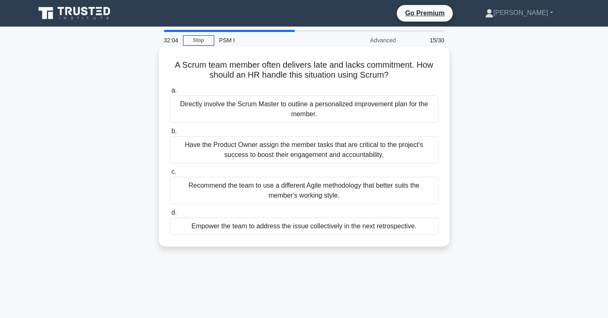
click at [218, 69] on h5 "A Scrum team member often delivers late and lacks commitment. How should an HR …" at bounding box center [304, 70] width 271 height 21
click at [271, 231] on div "Empower the team to address the issue collectively in the next retrospective." at bounding box center [304, 226] width 269 height 17
click at [170, 215] on input "d. Empower the team to address the issue collectively in the next retrospective." at bounding box center [170, 212] width 0 height 5
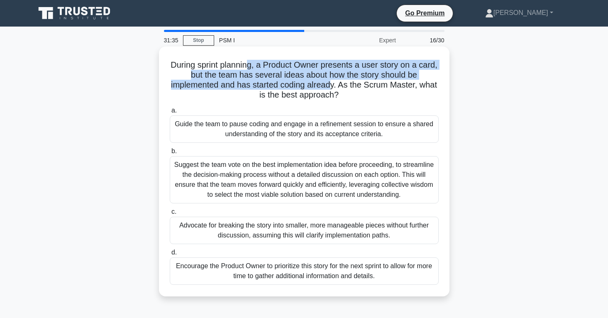
drag, startPoint x: 250, startPoint y: 64, endPoint x: 330, endPoint y: 87, distance: 83.7
click at [330, 87] on h5 "During sprint planning, a Product Owner presents a user story on a card, but th…" at bounding box center [304, 80] width 271 height 41
click at [330, 86] on h5 "During sprint planning, a Product Owner presents a user story on a card, but th…" at bounding box center [304, 80] width 271 height 41
drag, startPoint x: 304, startPoint y: 86, endPoint x: 234, endPoint y: 59, distance: 74.4
click at [234, 59] on div "During sprint planning, a Product Owner presents a user story on a card, but th…" at bounding box center [304, 171] width 284 height 243
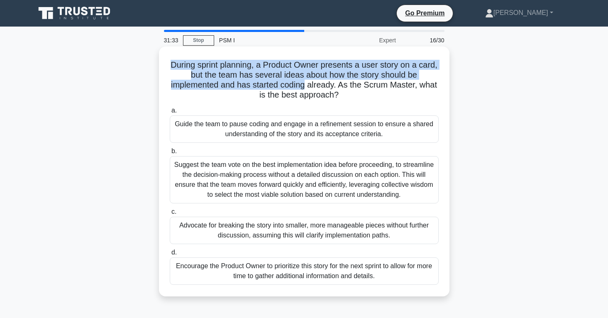
click at [243, 67] on h5 "During sprint planning, a Product Owner presents a user story on a card, but th…" at bounding box center [304, 80] width 271 height 41
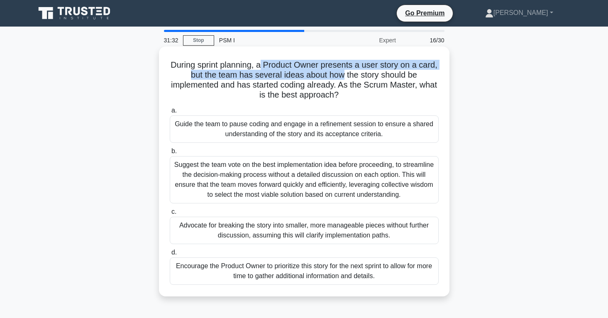
drag, startPoint x: 260, startPoint y: 66, endPoint x: 344, endPoint y: 75, distance: 84.7
click at [344, 75] on h5 "During sprint planning, a Product Owner presents a user story on a card, but th…" at bounding box center [304, 80] width 271 height 41
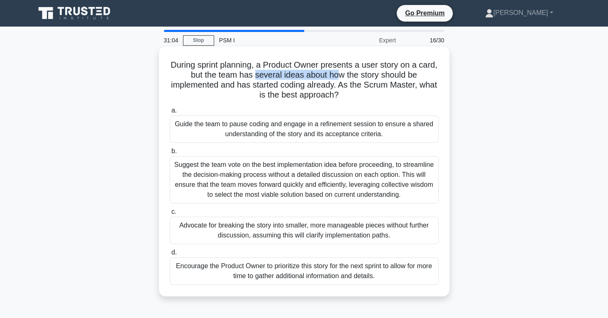
drag, startPoint x: 257, startPoint y: 77, endPoint x: 340, endPoint y: 73, distance: 83.1
click at [340, 73] on h5 "During sprint planning, a Product Owner presents a user story on a card, but th…" at bounding box center [304, 80] width 271 height 41
drag, startPoint x: 266, startPoint y: 77, endPoint x: 384, endPoint y: 73, distance: 118.4
click at [384, 73] on h5 "During sprint planning, a Product Owner presents a user story on a card, but th…" at bounding box center [304, 80] width 271 height 41
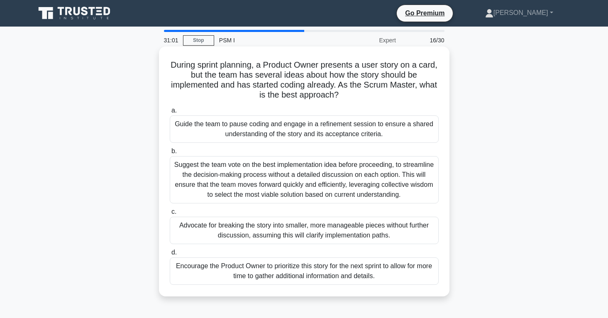
click at [285, 85] on h5 "During sprint planning, a Product Owner presents a user story on a card, but th…" at bounding box center [304, 80] width 271 height 41
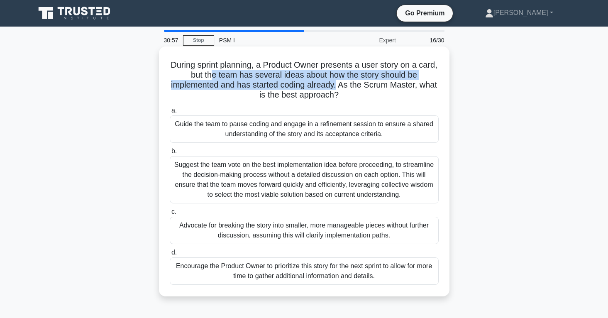
drag, startPoint x: 335, startPoint y: 85, endPoint x: 214, endPoint y: 78, distance: 121.5
click at [214, 78] on h5 "During sprint planning, a Product Owner presents a user story on a card, but th…" at bounding box center [304, 80] width 271 height 41
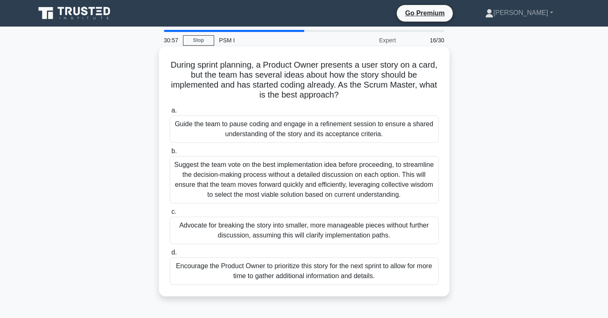
click at [214, 78] on h5 "During sprint planning, a Product Owner presents a user story on a card, but th…" at bounding box center [304, 80] width 271 height 41
drag, startPoint x: 207, startPoint y: 76, endPoint x: 356, endPoint y: 78, distance: 148.7
click at [356, 78] on h5 "During sprint planning, a Product Owner presents a user story on a card, but th…" at bounding box center [304, 80] width 271 height 41
drag, startPoint x: 222, startPoint y: 75, endPoint x: 292, endPoint y: 77, distance: 70.2
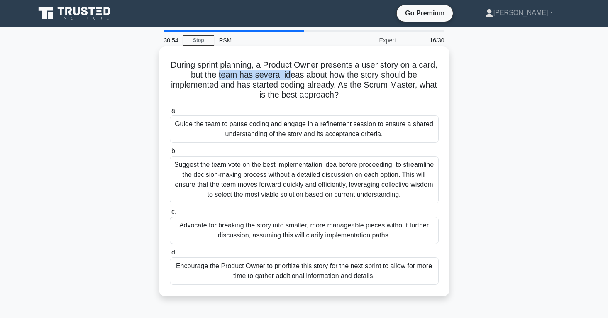
click at [292, 77] on h5 "During sprint planning, a Product Owner presents a user story on a card, but th…" at bounding box center [304, 80] width 271 height 41
click at [294, 77] on h5 "During sprint planning, a Product Owner presents a user story on a card, but th…" at bounding box center [304, 80] width 271 height 41
click at [303, 78] on h5 "During sprint planning, a Product Owner presents a user story on a card, but th…" at bounding box center [304, 80] width 271 height 41
click at [318, 75] on h5 "During sprint planning, a Product Owner presents a user story on a card, but th…" at bounding box center [304, 80] width 271 height 41
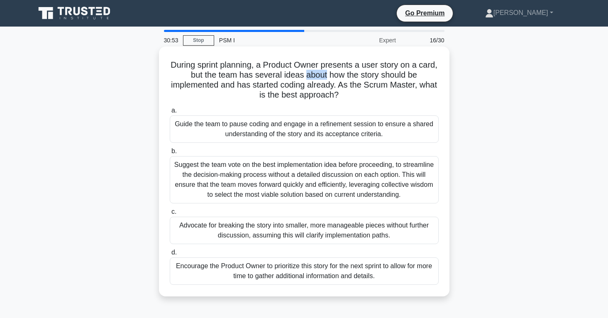
click at [318, 75] on h5 "During sprint planning, a Product Owner presents a user story on a card, but th…" at bounding box center [304, 80] width 271 height 41
drag, startPoint x: 323, startPoint y: 76, endPoint x: 319, endPoint y: 78, distance: 5.0
click at [323, 76] on h5 "During sprint planning, a Product Owner presents a user story on a card, but th…" at bounding box center [304, 80] width 271 height 41
drag, startPoint x: 255, startPoint y: 83, endPoint x: 328, endPoint y: 85, distance: 73.1
click at [328, 85] on h5 "During sprint planning, a Product Owner presents a user story on a card, but th…" at bounding box center [304, 80] width 271 height 41
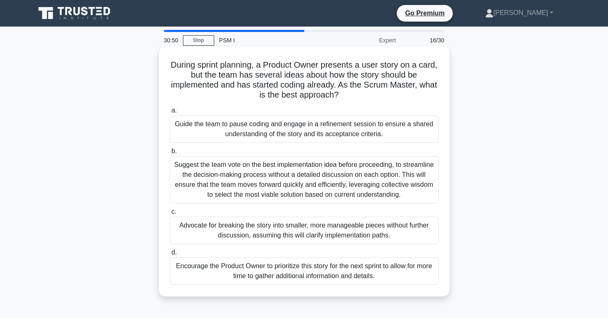
click at [329, 85] on h5 "During sprint planning, a Product Owner presents a user story on a card, but th…" at bounding box center [304, 80] width 271 height 41
click at [286, 273] on div "Encourage the Product Owner to prioritize this story for the next sprint to all…" at bounding box center [304, 270] width 269 height 27
click at [170, 255] on input "d. Encourage the Product Owner to prioritize this story for the next sprint to …" at bounding box center [170, 252] width 0 height 5
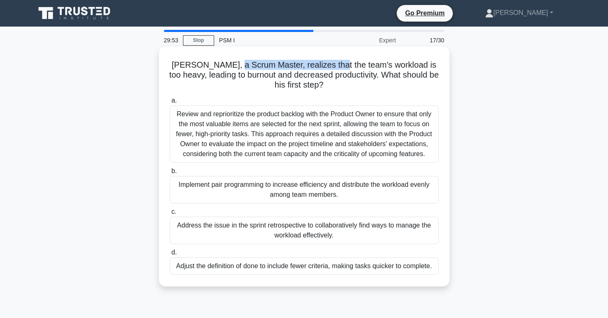
drag, startPoint x: 238, startPoint y: 68, endPoint x: 330, endPoint y: 69, distance: 92.2
click at [330, 69] on h5 "Peter, a Scrum Master, realizes that the team's workload is too heavy, leading …" at bounding box center [304, 75] width 271 height 31
click at [341, 69] on h5 "Peter, a Scrum Master, realizes that the team's workload is too heavy, leading …" at bounding box center [304, 75] width 271 height 31
drag, startPoint x: 247, startPoint y: 63, endPoint x: 343, endPoint y: 68, distance: 96.1
click at [329, 65] on h5 "Peter, a Scrum Master, realizes that the team's workload is too heavy, leading …" at bounding box center [304, 75] width 271 height 31
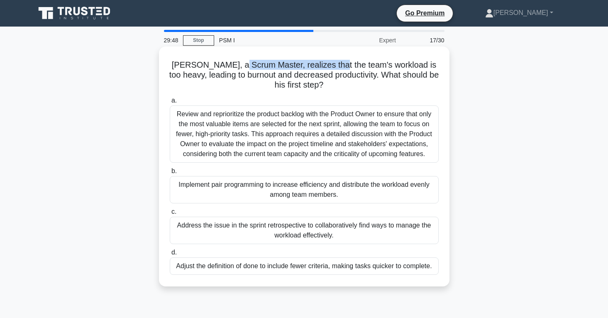
click at [349, 68] on h5 "Peter, a Scrum Master, realizes that the team's workload is too heavy, leading …" at bounding box center [304, 75] width 271 height 31
click at [357, 65] on h5 "Peter, a Scrum Master, realizes that the team's workload is too heavy, leading …" at bounding box center [304, 75] width 271 height 31
click at [355, 233] on div "Address the issue in the sprint retrospective to collaboratively find ways to m…" at bounding box center [304, 230] width 269 height 27
click at [170, 215] on input "c. Address the issue in the sprint retrospective to collaboratively find ways t…" at bounding box center [170, 211] width 0 height 5
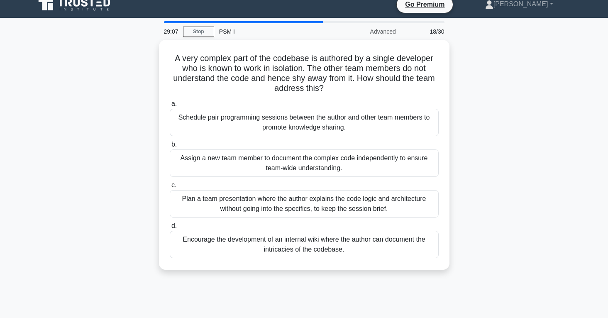
scroll to position [13, 0]
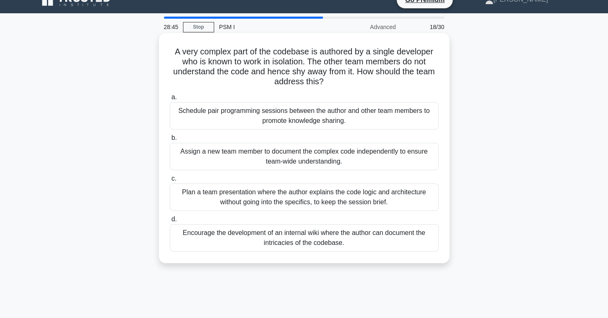
click at [252, 245] on div "Encourage the development of an internal wiki where the author can document the…" at bounding box center [304, 237] width 269 height 27
click at [170, 222] on input "d. Encourage the development of an internal wiki where the author can document …" at bounding box center [170, 219] width 0 height 5
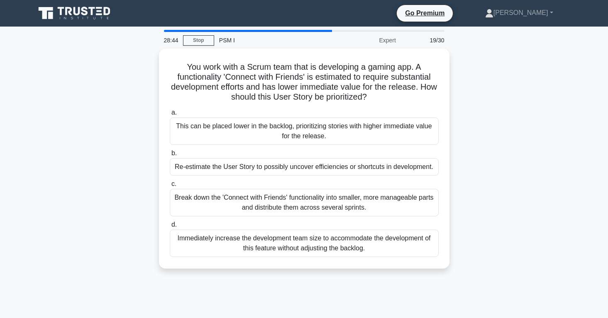
scroll to position [0, 0]
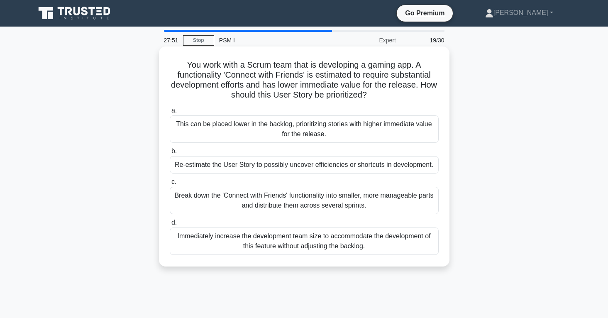
click at [345, 134] on div "This can be placed lower in the backlog, prioritizing stories with higher immed…" at bounding box center [304, 128] width 269 height 27
click at [170, 113] on input "a. This can be placed lower in the backlog, prioritizing stories with higher im…" at bounding box center [170, 110] width 0 height 5
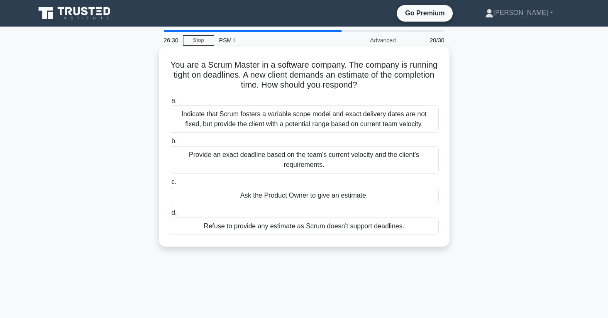
click at [309, 123] on div "Indicate that Scrum fosters a variable scope model and exact delivery dates are…" at bounding box center [304, 118] width 269 height 27
click at [170, 103] on input "a. Indicate that Scrum fosters a variable scope model and exact delivery dates …" at bounding box center [170, 100] width 0 height 5
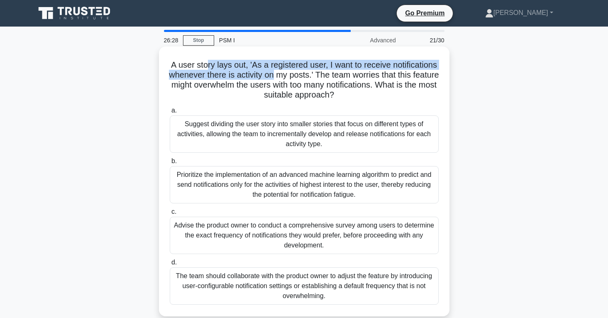
drag, startPoint x: 206, startPoint y: 68, endPoint x: 294, endPoint y: 78, distance: 88.6
click at [290, 78] on h5 "A user story lays out, 'As a registered user, I want to receive notifications w…" at bounding box center [304, 80] width 271 height 41
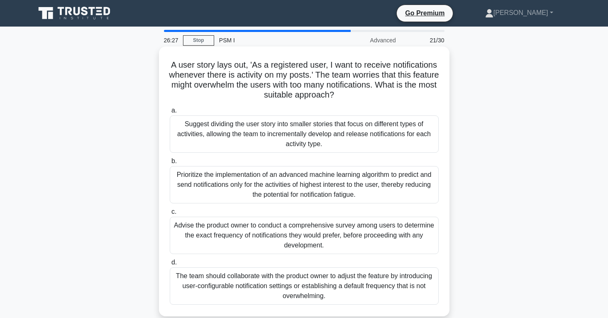
click at [335, 84] on h5 "A user story lays out, 'As a registered user, I want to receive notifications w…" at bounding box center [304, 80] width 271 height 41
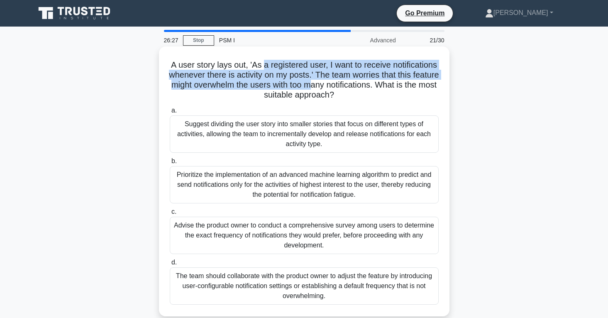
drag, startPoint x: 345, startPoint y: 85, endPoint x: 265, endPoint y: 67, distance: 82.2
click at [265, 67] on h5 "A user story lays out, 'As a registered user, I want to receive notifications w…" at bounding box center [304, 80] width 271 height 41
click at [256, 69] on h5 "A user story lays out, 'As a registered user, I want to receive notifications w…" at bounding box center [304, 80] width 271 height 41
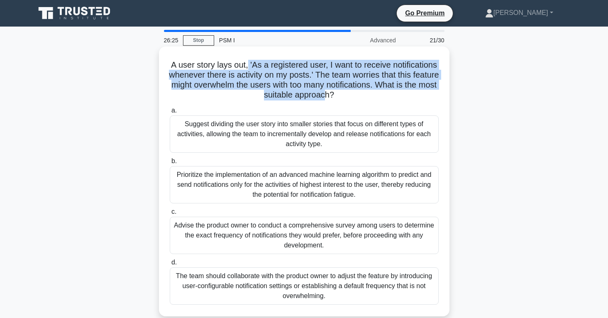
drag, startPoint x: 249, startPoint y: 66, endPoint x: 340, endPoint y: 91, distance: 93.9
click at [340, 91] on h5 "A user story lays out, 'As a registered user, I want to receive notifications w…" at bounding box center [304, 80] width 271 height 41
drag, startPoint x: 369, startPoint y: 92, endPoint x: 220, endPoint y: 63, distance: 151.9
click at [220, 63] on h5 "A user story lays out, 'As a registered user, I want to receive notifications w…" at bounding box center [304, 80] width 271 height 41
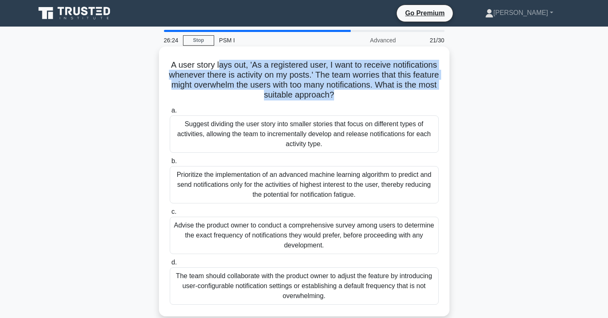
click at [273, 83] on h5 "A user story lays out, 'As a registered user, I want to receive notifications w…" at bounding box center [304, 80] width 271 height 41
drag, startPoint x: 230, startPoint y: 66, endPoint x: 328, endPoint y: 94, distance: 101.7
click at [328, 94] on h5 "A user story lays out, 'As a registered user, I want to receive notifications w…" at bounding box center [304, 80] width 271 height 41
click at [344, 93] on icon ".spinner_0XTQ{transform-origin:center;animation:spinner_y6GP .75s linear infini…" at bounding box center [339, 96] width 10 height 10
drag, startPoint x: 366, startPoint y: 95, endPoint x: 240, endPoint y: 62, distance: 129.9
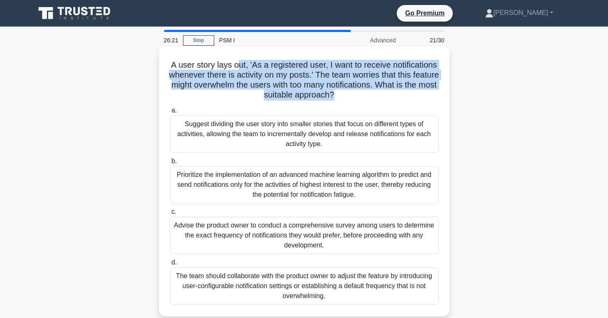
click at [240, 62] on h5 "A user story lays out, 'As a registered user, I want to receive notifications w…" at bounding box center [304, 80] width 271 height 41
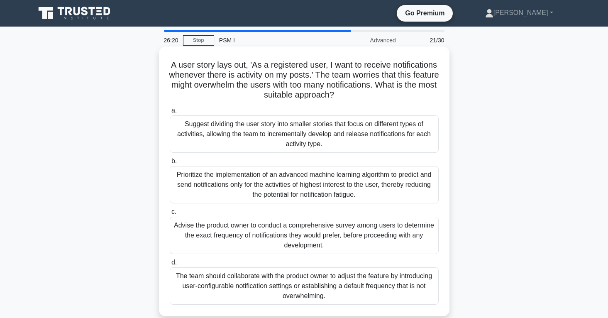
drag, startPoint x: 240, startPoint y: 63, endPoint x: 360, endPoint y: 99, distance: 124.9
click at [360, 99] on h5 "A user story lays out, 'As a registered user, I want to receive notifications w…" at bounding box center [304, 80] width 271 height 41
click at [379, 100] on h5 "A user story lays out, 'As a registered user, I want to receive notifications w…" at bounding box center [304, 80] width 271 height 41
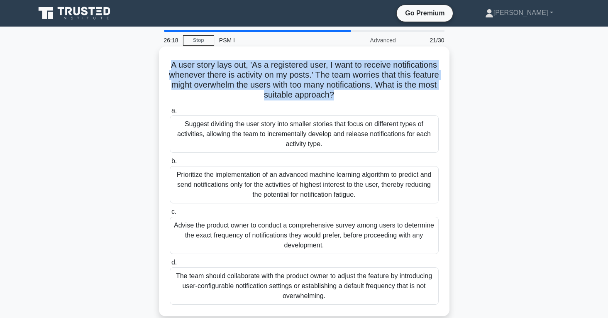
drag, startPoint x: 326, startPoint y: 90, endPoint x: 161, endPoint y: 66, distance: 167.0
click at [161, 66] on div "A user story lays out, 'As a registered user, I want to receive notifications w…" at bounding box center [304, 182] width 291 height 270
click at [267, 76] on h5 "A user story lays out, 'As a registered user, I want to receive notifications w…" at bounding box center [304, 80] width 271 height 41
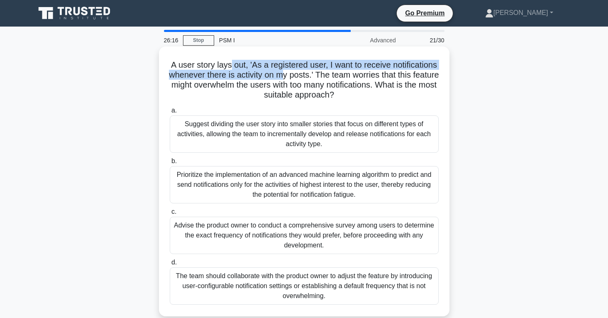
drag, startPoint x: 231, startPoint y: 68, endPoint x: 299, endPoint y: 74, distance: 68.0
click at [299, 74] on h5 "A user story lays out, 'As a registered user, I want to receive notifications w…" at bounding box center [304, 80] width 271 height 41
click at [300, 75] on h5 "A user story lays out, 'As a registered user, I want to receive notifications w…" at bounding box center [304, 80] width 271 height 41
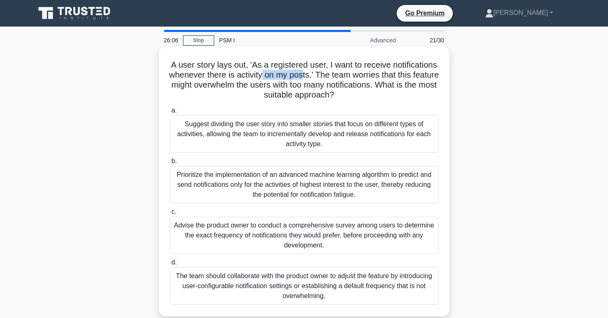
drag, startPoint x: 283, startPoint y: 76, endPoint x: 319, endPoint y: 78, distance: 36.6
click at [318, 78] on h5 "A user story lays out, 'As a registered user, I want to receive notifications w…" at bounding box center [304, 80] width 271 height 41
click at [358, 84] on h5 "A user story lays out, 'As a registered user, I want to receive notifications w…" at bounding box center [304, 80] width 271 height 41
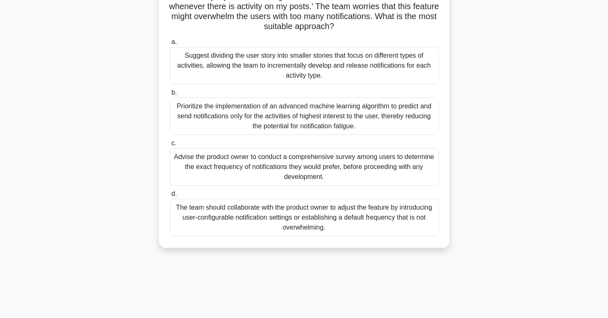
scroll to position [73, 0]
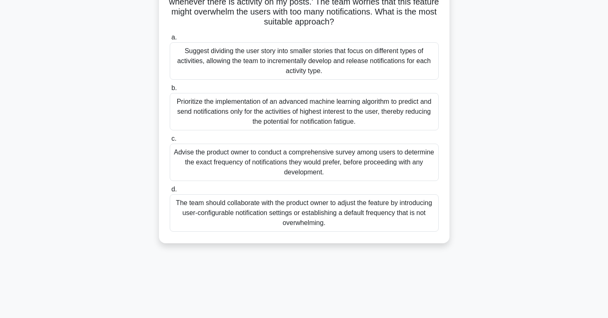
click at [313, 167] on div "Advise the product owner to conduct a comprehensive survey among users to deter…" at bounding box center [304, 162] width 269 height 37
click at [170, 142] on input "c. Advise the product owner to conduct a comprehensive survey among users to de…" at bounding box center [170, 138] width 0 height 5
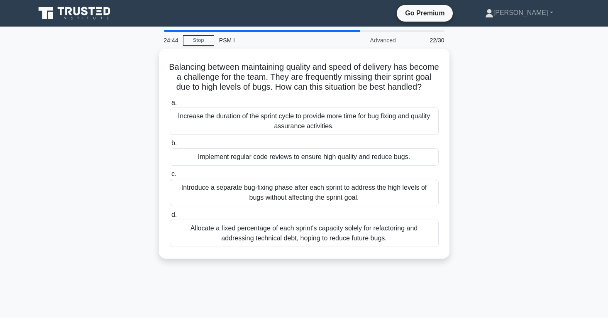
scroll to position [0, 0]
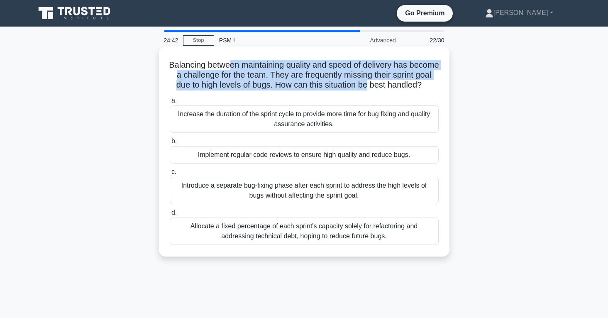
drag, startPoint x: 230, startPoint y: 63, endPoint x: 369, endPoint y: 82, distance: 139.6
click at [369, 82] on h5 "Balancing between maintaining quality and speed of delivery has become a challe…" at bounding box center [304, 75] width 271 height 31
drag, startPoint x: 369, startPoint y: 82, endPoint x: 280, endPoint y: 69, distance: 89.4
click at [280, 69] on h5 "Balancing between maintaining quality and speed of delivery has become a challe…" at bounding box center [304, 75] width 271 height 31
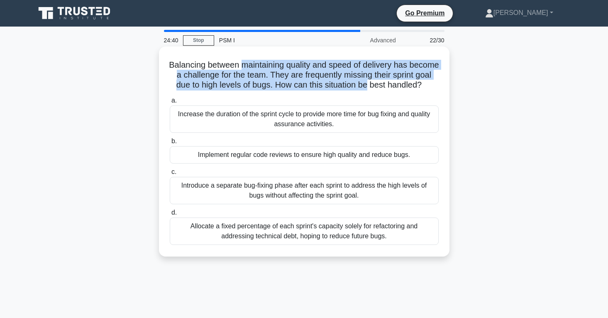
click at [279, 68] on h5 "Balancing between maintaining quality and speed of delivery has become a challe…" at bounding box center [304, 75] width 271 height 31
drag, startPoint x: 279, startPoint y: 68, endPoint x: 335, endPoint y: 85, distance: 57.8
click at [335, 85] on h5 "Balancing between maintaining quality and speed of delivery has become a challe…" at bounding box center [304, 75] width 271 height 31
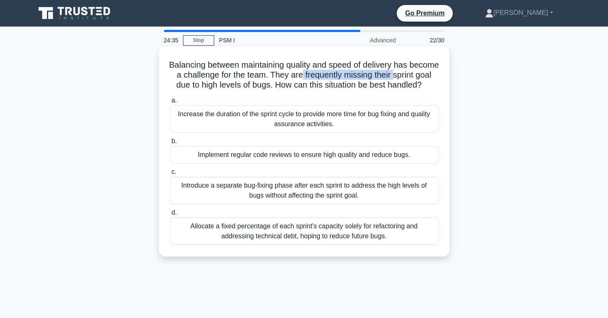
drag, startPoint x: 306, startPoint y: 76, endPoint x: 395, endPoint y: 73, distance: 88.9
click at [395, 73] on h5 "Balancing between maintaining quality and speed of delivery has become a challe…" at bounding box center [304, 75] width 271 height 31
click at [334, 78] on h5 "Balancing between maintaining quality and speed of delivery has become a challe…" at bounding box center [304, 75] width 271 height 31
drag, startPoint x: 294, startPoint y: 76, endPoint x: 389, endPoint y: 75, distance: 95.5
click at [389, 75] on h5 "Balancing between maintaining quality and speed of delivery has become a challe…" at bounding box center [304, 75] width 271 height 31
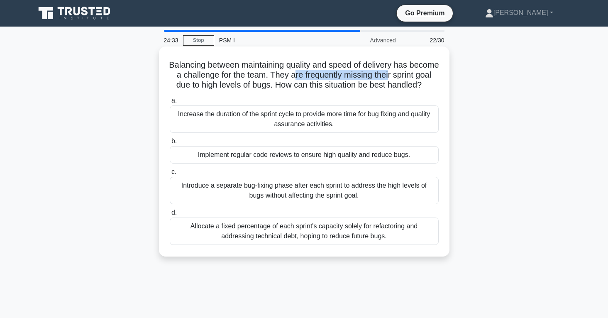
click at [389, 75] on h5 "Balancing between maintaining quality and speed of delivery has become a challe…" at bounding box center [304, 75] width 271 height 31
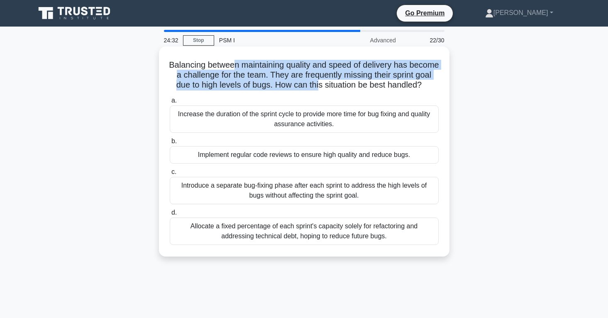
drag, startPoint x: 314, startPoint y: 85, endPoint x: 232, endPoint y: 66, distance: 84.0
click at [232, 66] on h5 "Balancing between maintaining quality and speed of delivery has become a challe…" at bounding box center [304, 75] width 271 height 31
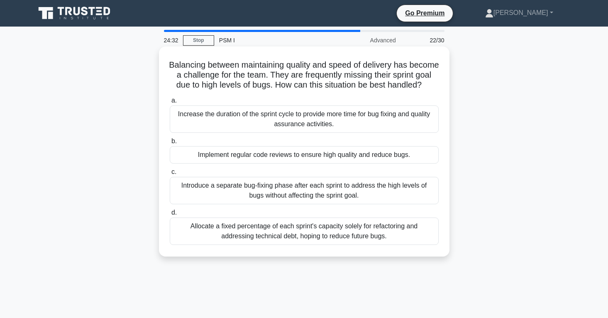
click at [234, 66] on h5 "Balancing between maintaining quality and speed of delivery has become a challe…" at bounding box center [304, 75] width 271 height 31
click at [389, 157] on div "Implement regular code reviews to ensure high quality and reduce bugs." at bounding box center [304, 154] width 269 height 17
click at [170, 144] on input "b. Implement regular code reviews to ensure high quality and reduce bugs." at bounding box center [170, 141] width 0 height 5
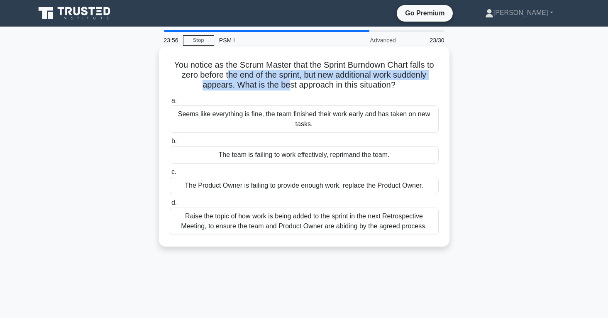
drag, startPoint x: 229, startPoint y: 70, endPoint x: 289, endPoint y: 84, distance: 61.4
click at [288, 84] on h5 "You notice as the Scrum Master that the Sprint Burndown Chart falls to zero bef…" at bounding box center [304, 75] width 271 height 31
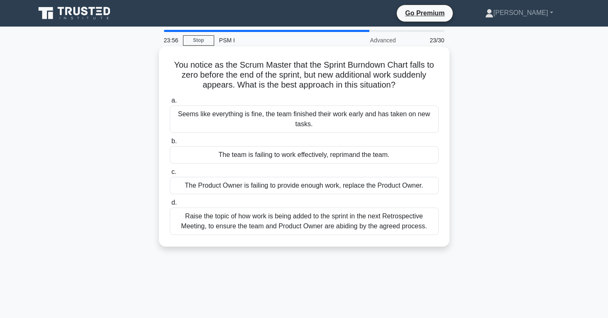
click at [318, 87] on h5 "You notice as the Scrum Master that the Sprint Burndown Chart falls to zero bef…" at bounding box center [304, 75] width 271 height 31
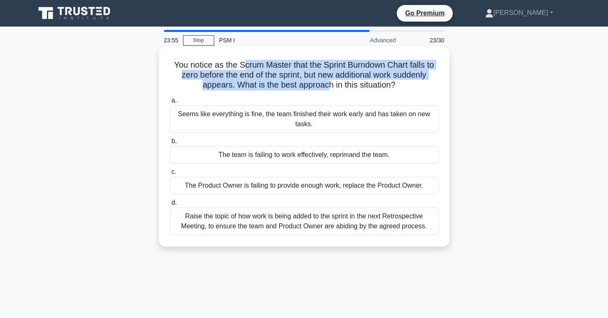
drag, startPoint x: 329, startPoint y: 85, endPoint x: 237, endPoint y: 65, distance: 93.5
click at [238, 65] on h5 "You notice as the Scrum Master that the Sprint Burndown Chart falls to zero bef…" at bounding box center [304, 75] width 271 height 31
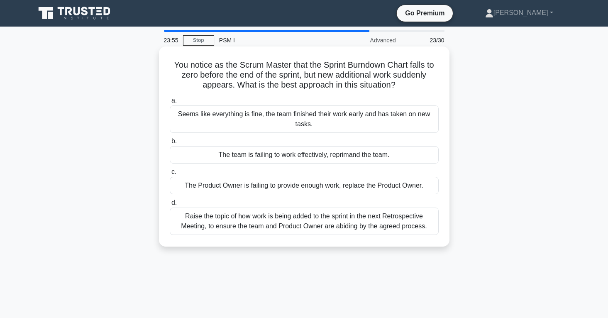
click at [237, 65] on h5 "You notice as the Scrum Master that the Sprint Burndown Chart falls to zero bef…" at bounding box center [304, 75] width 271 height 31
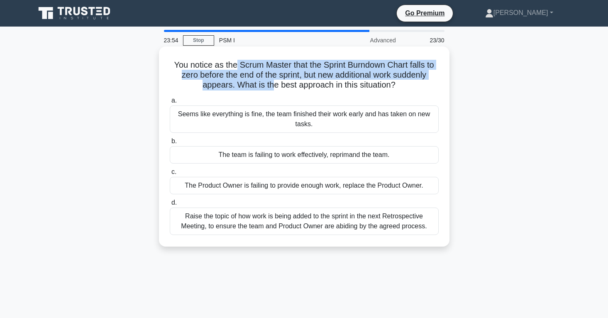
drag, startPoint x: 237, startPoint y: 66, endPoint x: 271, endPoint y: 84, distance: 38.3
click at [271, 84] on h5 "You notice as the Scrum Master that the Sprint Burndown Chart falls to zero bef…" at bounding box center [304, 75] width 271 height 31
click at [282, 83] on h5 "You notice as the Scrum Master that the Sprint Burndown Chart falls to zero bef…" at bounding box center [304, 75] width 271 height 31
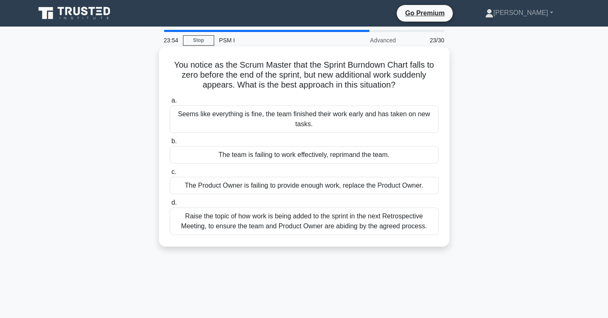
click at [292, 84] on h5 "You notice as the Scrum Master that the Sprint Burndown Chart falls to zero bef…" at bounding box center [304, 75] width 271 height 31
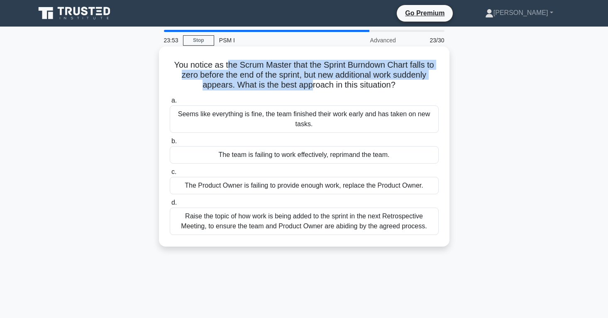
drag, startPoint x: 310, startPoint y: 87, endPoint x: 229, endPoint y: 65, distance: 83.9
click at [229, 65] on h5 "You notice as the Scrum Master that the Sprint Burndown Chart falls to zero bef…" at bounding box center [304, 75] width 271 height 31
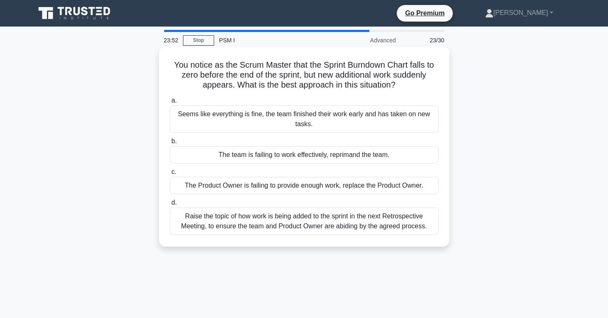
click at [229, 65] on h5 "You notice as the Scrum Master that the Sprint Burndown Chart falls to zero bef…" at bounding box center [304, 75] width 271 height 31
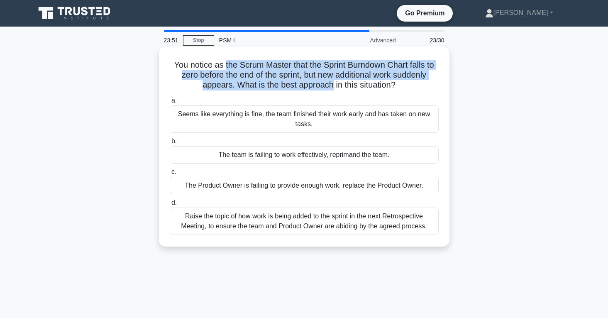
drag, startPoint x: 230, startPoint y: 65, endPoint x: 323, endPoint y: 86, distance: 95.4
click at [323, 86] on h5 "You notice as the Scrum Master that the Sprint Burndown Chart falls to zero bef…" at bounding box center [304, 75] width 271 height 31
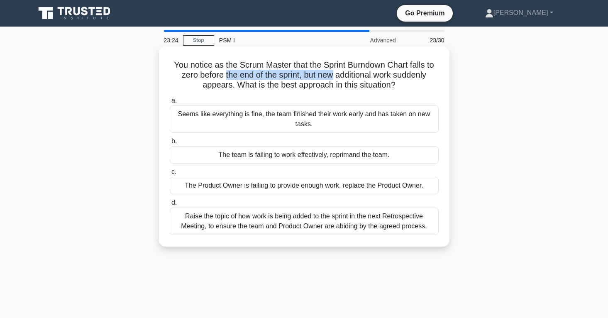
drag, startPoint x: 225, startPoint y: 75, endPoint x: 338, endPoint y: 70, distance: 113.0
click at [337, 70] on h5 "You notice as the Scrum Master that the Sprint Burndown Chart falls to zero bef…" at bounding box center [304, 75] width 271 height 31
click at [301, 125] on div "Seems like everything is fine, the team finished their work early and has taken…" at bounding box center [304, 118] width 269 height 27
click at [170, 103] on input "a. Seems like everything is fine, the team finished their work early and has ta…" at bounding box center [170, 100] width 0 height 5
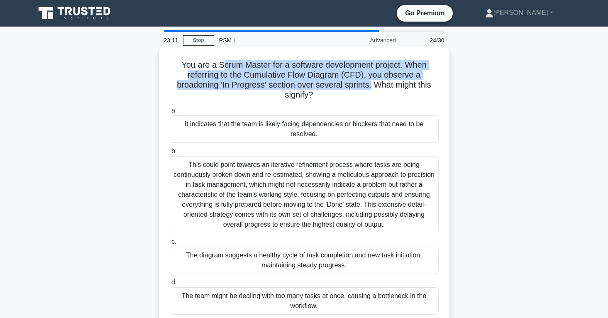
drag, startPoint x: 224, startPoint y: 62, endPoint x: 372, endPoint y: 87, distance: 150.3
click at [372, 87] on h5 "You are a Scrum Master for a software development project. When referring to th…" at bounding box center [304, 80] width 271 height 41
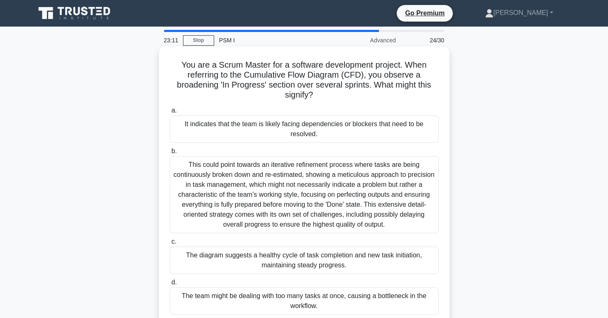
click at [377, 91] on h5 "You are a Scrum Master for a software development project. When referring to th…" at bounding box center [304, 80] width 271 height 41
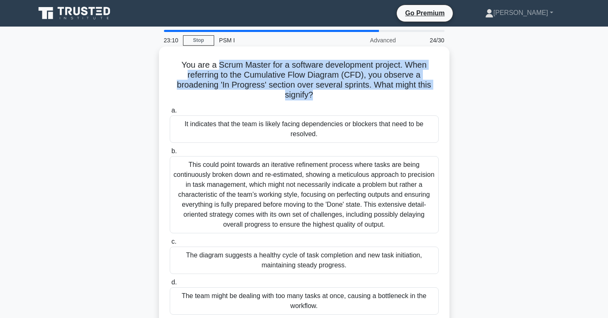
drag, startPoint x: 345, startPoint y: 96, endPoint x: 217, endPoint y: 68, distance: 131.0
click at [218, 68] on h5 "You are a Scrum Master for a software development project. When referring to th…" at bounding box center [304, 80] width 271 height 41
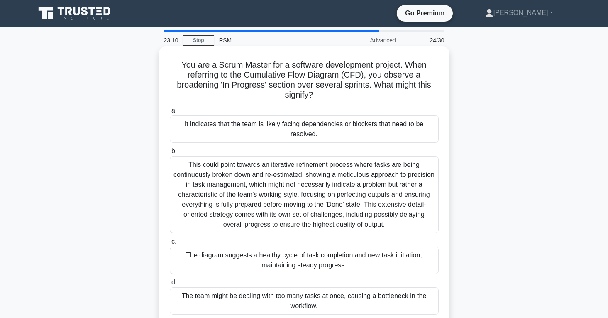
click at [217, 68] on h5 "You are a Scrum Master for a software development project. When referring to th…" at bounding box center [304, 80] width 271 height 41
drag, startPoint x: 224, startPoint y: 66, endPoint x: 338, endPoint y: 98, distance: 118.6
click at [338, 98] on h5 "You are a Scrum Master for a software development project. When referring to th…" at bounding box center [304, 80] width 271 height 41
click at [349, 98] on h5 "You are a Scrum Master for a software development project. When referring to th…" at bounding box center [304, 80] width 271 height 41
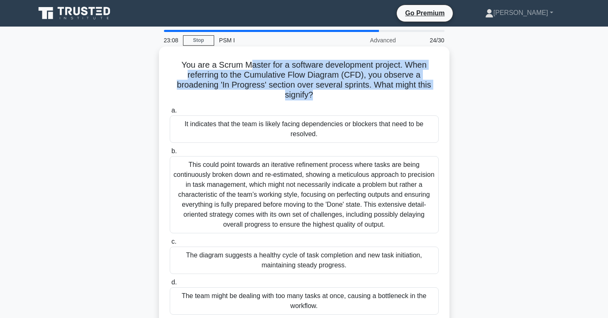
drag, startPoint x: 348, startPoint y: 98, endPoint x: 252, endPoint y: 68, distance: 99.7
click at [252, 68] on h5 "You are a Scrum Master for a software development project. When referring to th…" at bounding box center [304, 80] width 271 height 41
click at [259, 78] on h5 "You are a Scrum Master for a software development project. When referring to th…" at bounding box center [304, 80] width 271 height 41
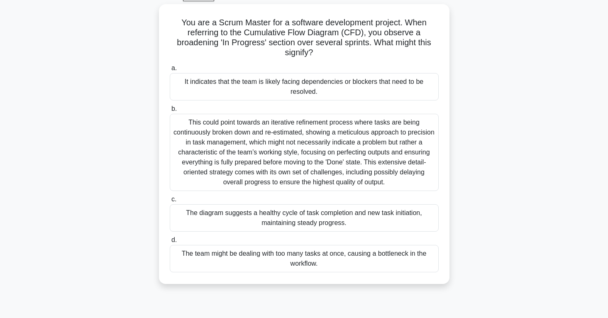
scroll to position [47, 0]
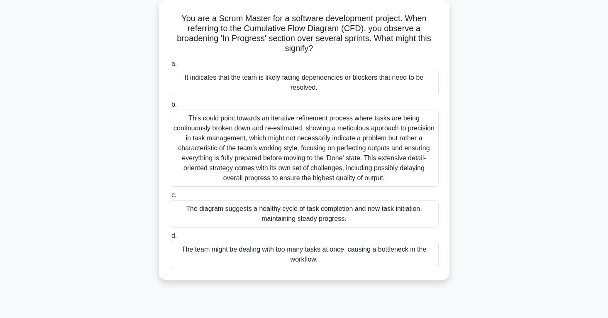
click at [325, 259] on div "The team might be dealing with too many tasks at once, causing a bottleneck in …" at bounding box center [304, 254] width 269 height 27
click at [170, 239] on input "d. The team might be dealing with too many tasks at once, causing a bottleneck …" at bounding box center [170, 235] width 0 height 5
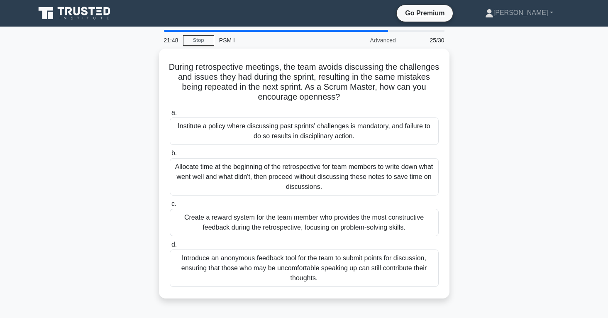
scroll to position [0, 0]
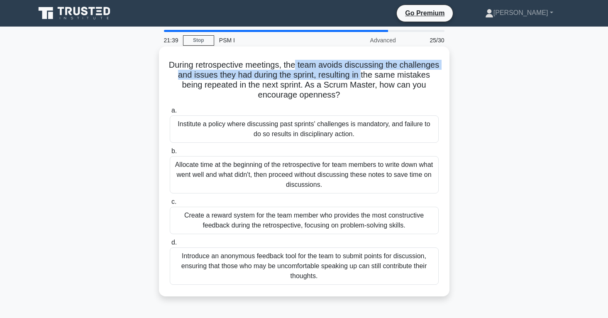
drag, startPoint x: 297, startPoint y: 63, endPoint x: 364, endPoint y: 76, distance: 67.7
click at [364, 76] on h5 "During retrospective meetings, the team avoids discussing the challenges and is…" at bounding box center [304, 80] width 271 height 41
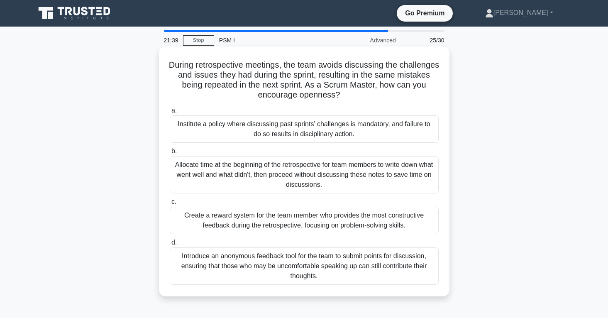
click at [371, 80] on h5 "During retrospective meetings, the team avoids discussing the challenges and is…" at bounding box center [304, 80] width 271 height 41
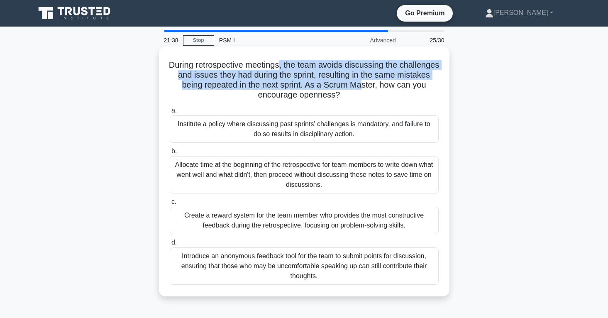
drag, startPoint x: 364, startPoint y: 83, endPoint x: 279, endPoint y: 67, distance: 85.8
click at [279, 67] on h5 "During retrospective meetings, the team avoids discussing the challenges and is…" at bounding box center [304, 80] width 271 height 41
drag, startPoint x: 289, startPoint y: 68, endPoint x: 350, endPoint y: 85, distance: 63.3
click at [350, 85] on h5 "During retrospective meetings, the team avoids discussing the challenges and is…" at bounding box center [304, 80] width 271 height 41
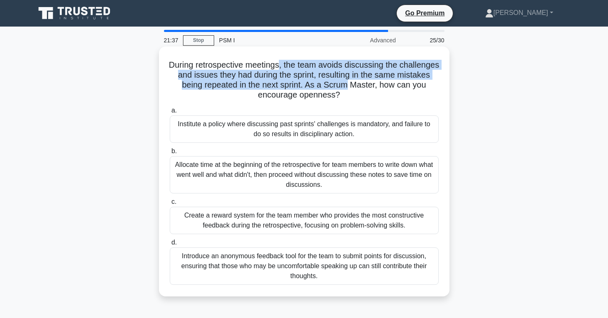
click at [350, 84] on h5 "During retrospective meetings, the team avoids discussing the challenges and is…" at bounding box center [304, 80] width 271 height 41
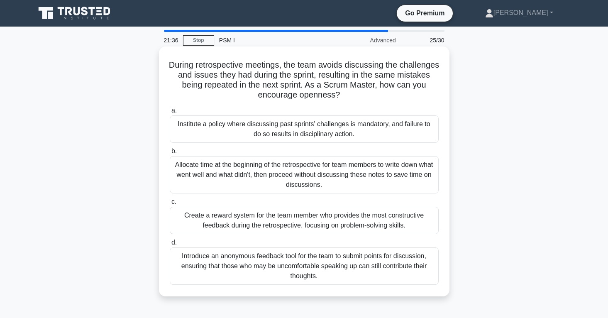
click at [274, 76] on h5 "During retrospective meetings, the team avoids discussing the challenges and is…" at bounding box center [304, 80] width 271 height 41
click at [274, 77] on h5 "During retrospective meetings, the team avoids discussing the challenges and is…" at bounding box center [304, 80] width 271 height 41
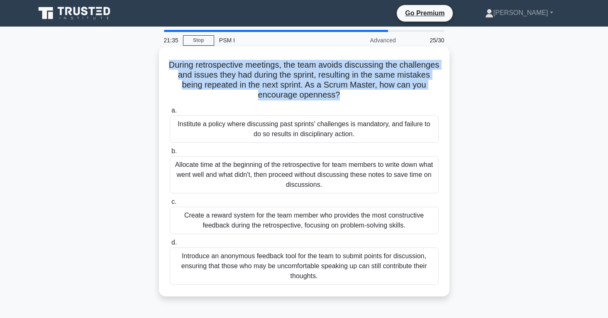
click at [274, 77] on h5 "During retrospective meetings, the team avoids discussing the challenges and is…" at bounding box center [304, 80] width 271 height 41
click at [340, 82] on h5 "During retrospective meetings, the team avoids discussing the challenges and is…" at bounding box center [304, 80] width 271 height 41
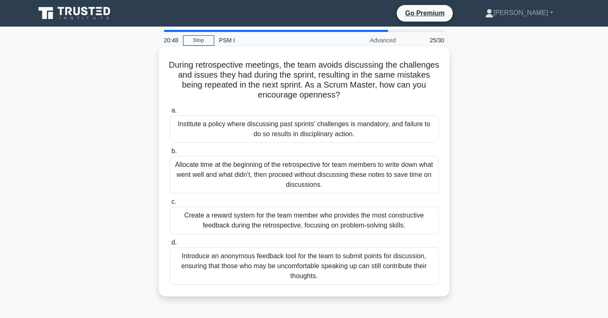
click at [423, 260] on div "Introduce an anonymous feedback tool for the team to submit points for discussi…" at bounding box center [304, 265] width 269 height 37
click at [170, 245] on input "d. Introduce an anonymous feedback tool for the team to submit points for discu…" at bounding box center [170, 242] width 0 height 5
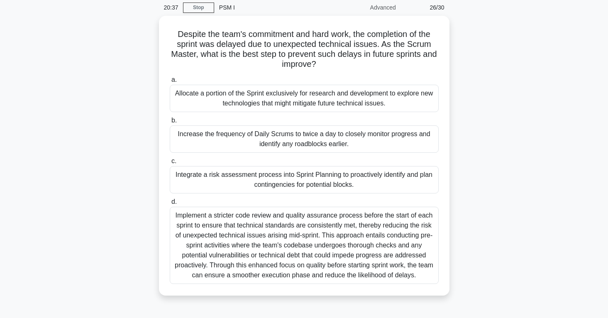
scroll to position [33, 0]
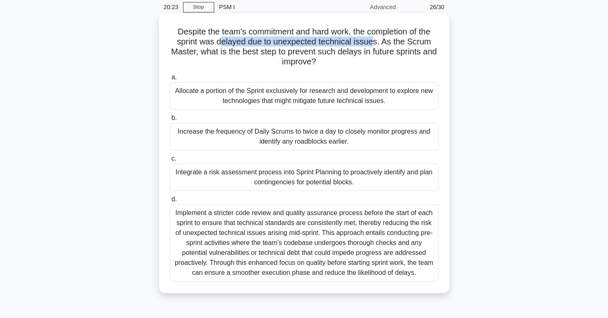
drag, startPoint x: 223, startPoint y: 44, endPoint x: 374, endPoint y: 43, distance: 151.5
click at [374, 43] on h5 "Despite the team's commitment and hard work, the completion of the sprint was d…" at bounding box center [304, 47] width 271 height 41
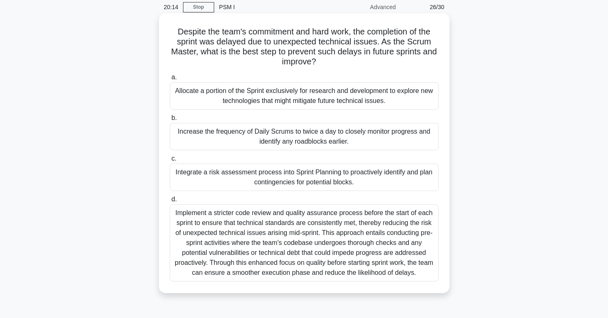
click at [303, 180] on div "Integrate a risk assessment process into Sprint Planning to proactively identif…" at bounding box center [304, 177] width 269 height 27
click at [170, 162] on input "c. Integrate a risk assessment process into Sprint Planning to proactively iden…" at bounding box center [170, 158] width 0 height 5
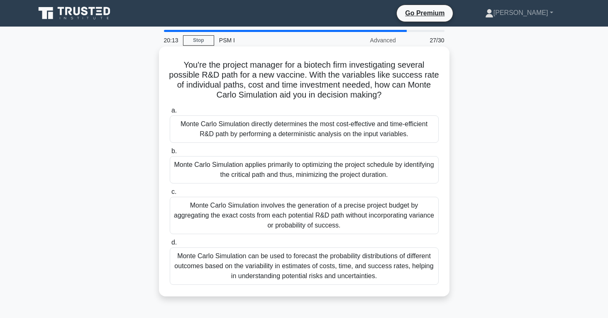
scroll to position [0, 0]
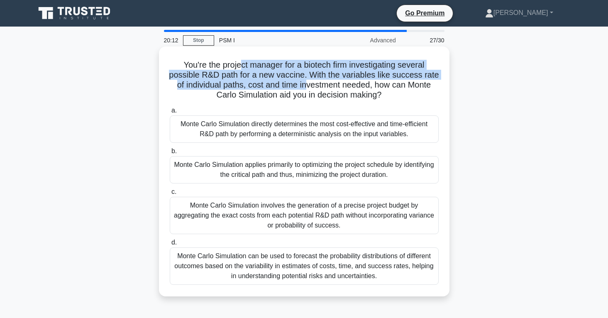
drag, startPoint x: 242, startPoint y: 68, endPoint x: 333, endPoint y: 90, distance: 93.1
click at [333, 90] on h5 "You're the project manager for a biotech firm investigating several possible R&…" at bounding box center [304, 80] width 271 height 41
click at [336, 89] on h5 "You're the project manager for a biotech firm investigating several possible R&…" at bounding box center [304, 80] width 271 height 41
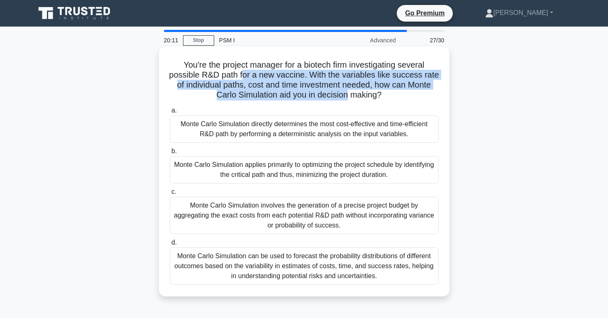
drag, startPoint x: 295, startPoint y: 83, endPoint x: 237, endPoint y: 76, distance: 59.0
click at [238, 76] on h5 "You're the project manager for a biotech firm investigating several possible R&…" at bounding box center [304, 80] width 271 height 41
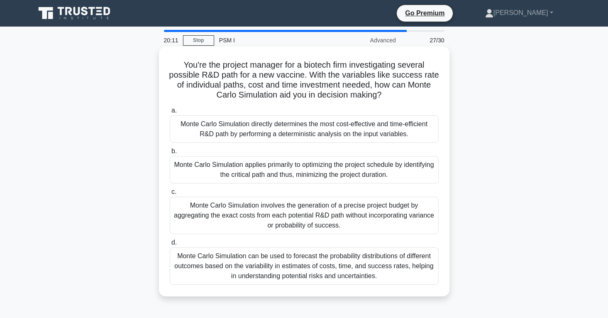
click at [237, 76] on h5 "You're the project manager for a biotech firm investigating several possible R&…" at bounding box center [304, 80] width 271 height 41
click at [245, 278] on div "Monte Carlo Simulation can be used to forecast the probability distributions of…" at bounding box center [304, 265] width 269 height 37
click at [170, 245] on input "d. Monte Carlo Simulation can be used to forecast the probability distributions…" at bounding box center [170, 242] width 0 height 5
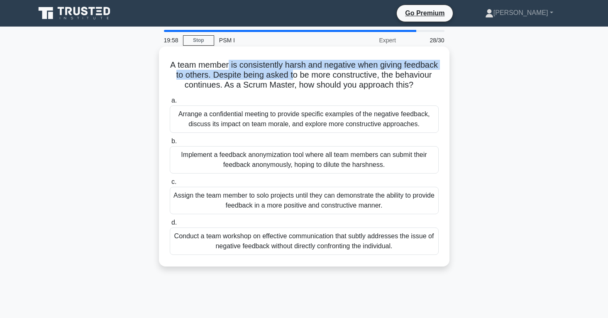
drag, startPoint x: 228, startPoint y: 68, endPoint x: 301, endPoint y: 72, distance: 72.4
click at [294, 71] on h5 "A team member is consistently harsh and negative when giving feedback to others…" at bounding box center [304, 75] width 271 height 31
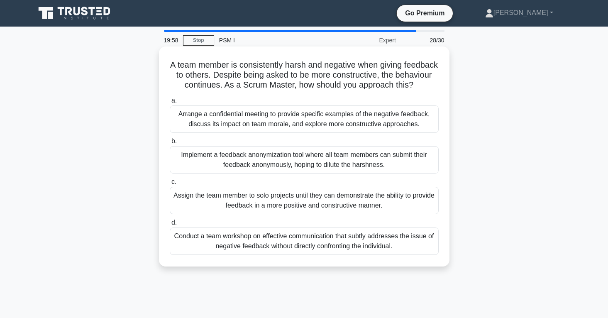
click at [316, 78] on h5 "A team member is consistently harsh and negative when giving feedback to others…" at bounding box center [304, 75] width 271 height 31
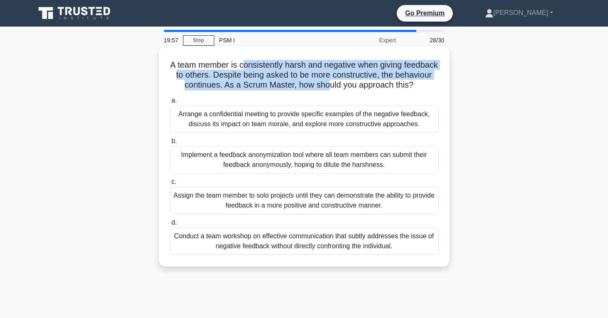
drag, startPoint x: 329, startPoint y: 81, endPoint x: 243, endPoint y: 68, distance: 86.8
click at [243, 68] on h5 "A team member is consistently harsh and negative when giving feedback to others…" at bounding box center [304, 75] width 271 height 31
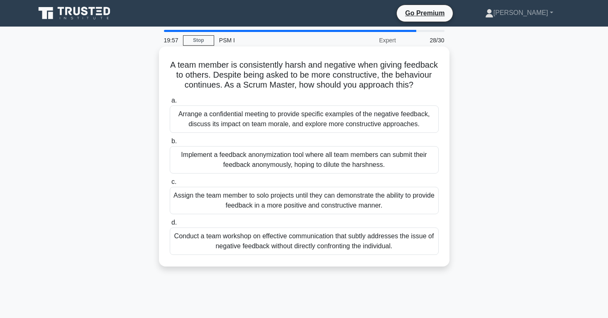
click at [243, 68] on h5 "A team member is consistently harsh and negative when giving feedback to others…" at bounding box center [304, 75] width 271 height 31
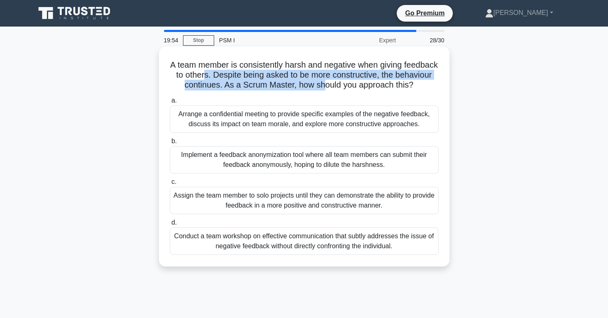
drag, startPoint x: 206, startPoint y: 79, endPoint x: 326, endPoint y: 83, distance: 120.0
click at [326, 83] on h5 "A team member is consistently harsh and negative when giving feedback to others…" at bounding box center [304, 75] width 271 height 31
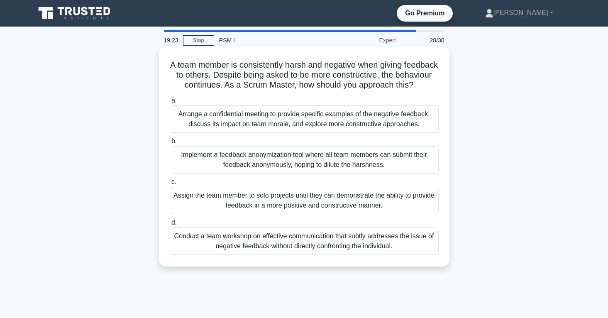
click at [259, 245] on div "Conduct a team workshop on effective communication that subtly addresses the is…" at bounding box center [304, 241] width 269 height 27
click at [170, 225] on input "d. Conduct a team workshop on effective communication that subtly addresses the…" at bounding box center [170, 222] width 0 height 5
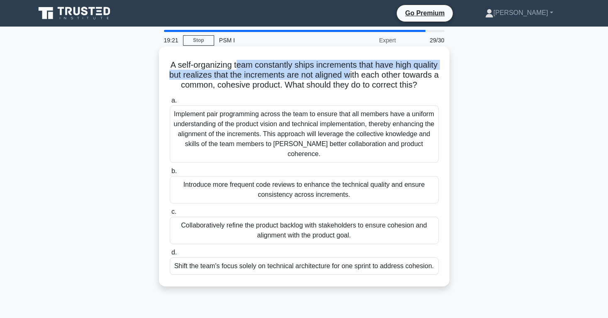
drag, startPoint x: 236, startPoint y: 66, endPoint x: 352, endPoint y: 79, distance: 116.5
click at [352, 79] on h5 "A self-organizing team constantly ships increments that have high quality but r…" at bounding box center [304, 75] width 271 height 31
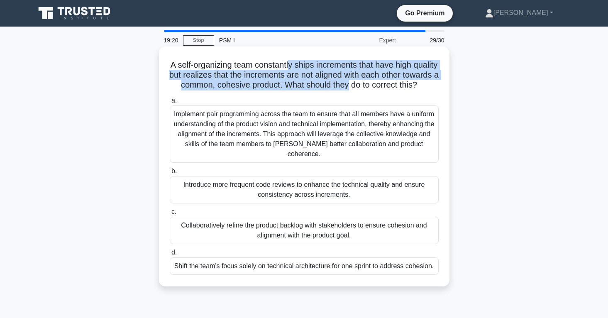
drag, startPoint x: 351, startPoint y: 80, endPoint x: 287, endPoint y: 67, distance: 65.2
click at [287, 67] on h5 "A self-organizing team constantly ships increments that have high quality but r…" at bounding box center [304, 75] width 271 height 31
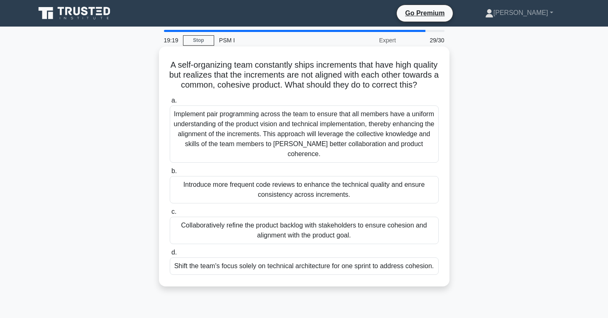
click at [287, 67] on h5 "A self-organizing team constantly ships increments that have high quality but r…" at bounding box center [304, 75] width 271 height 31
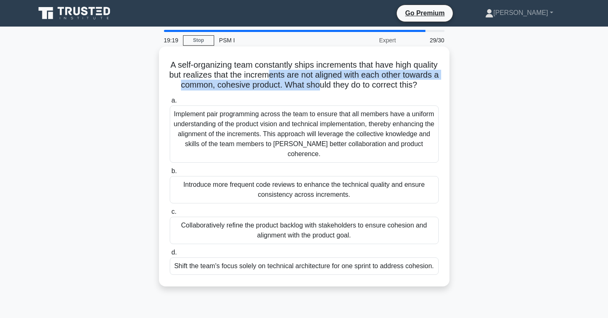
drag, startPoint x: 271, startPoint y: 70, endPoint x: 320, endPoint y: 81, distance: 50.3
click at [320, 81] on h5 "A self-organizing team constantly ships increments that have high quality but r…" at bounding box center [304, 75] width 271 height 31
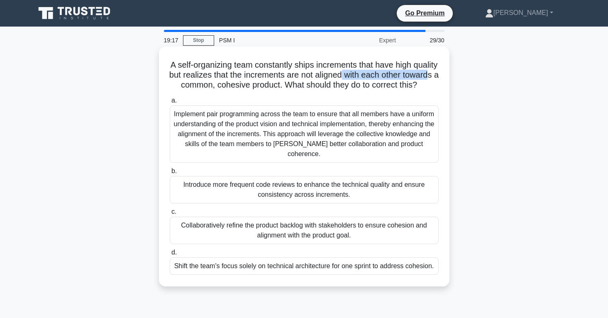
drag, startPoint x: 413, startPoint y: 76, endPoint x: 435, endPoint y: 78, distance: 21.6
click at [435, 78] on h5 "A self-organizing team constantly ships increments that have high quality but r…" at bounding box center [304, 75] width 271 height 31
click at [255, 72] on h5 "A self-organizing team constantly ships increments that have high quality but r…" at bounding box center [304, 75] width 271 height 31
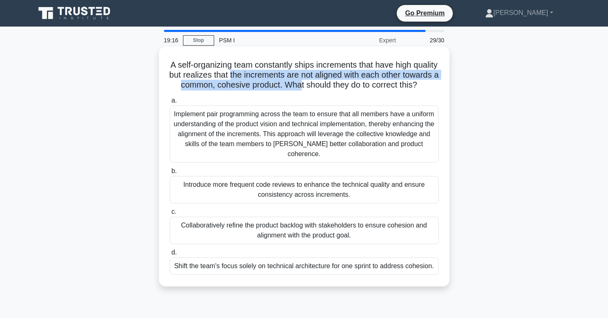
drag, startPoint x: 233, startPoint y: 77, endPoint x: 349, endPoint y: 85, distance: 116.5
click at [345, 85] on h5 "A self-organizing team constantly ships increments that have high quality but r…" at bounding box center [304, 75] width 271 height 31
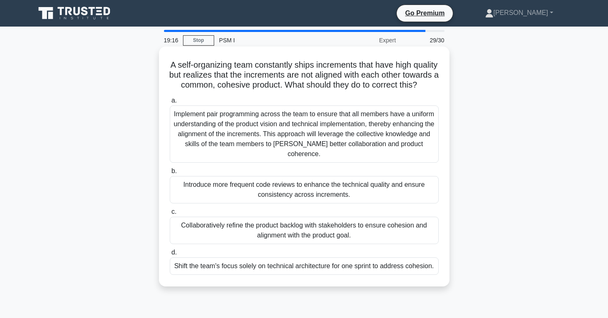
click at [311, 92] on div "A self-organizing team constantly ships increments that have high quality but r…" at bounding box center [304, 166] width 284 height 233
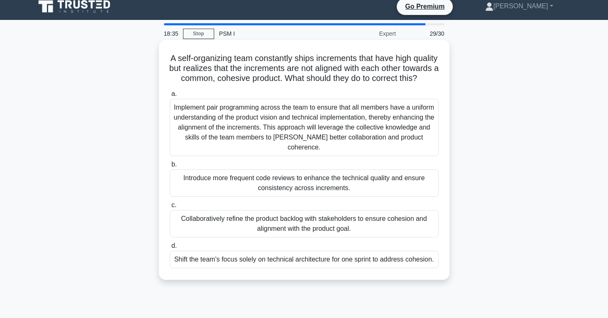
click at [349, 145] on div "Implement pair programming across the team to ensure that all members have a un…" at bounding box center [304, 127] width 269 height 57
click at [170, 97] on input "a. Implement pair programming across the team to ensure that all members have a…" at bounding box center [170, 93] width 0 height 5
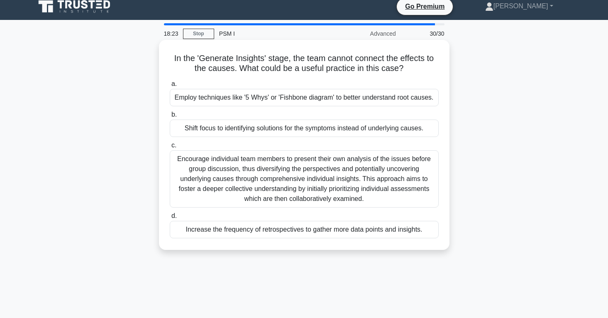
click at [308, 102] on div "Employ techniques like '5 Whys' or 'Fishbone diagram' to better understand root…" at bounding box center [304, 97] width 269 height 17
click at [170, 87] on input "a. Employ techniques like '5 Whys' or 'Fishbone diagram' to better understand r…" at bounding box center [170, 83] width 0 height 5
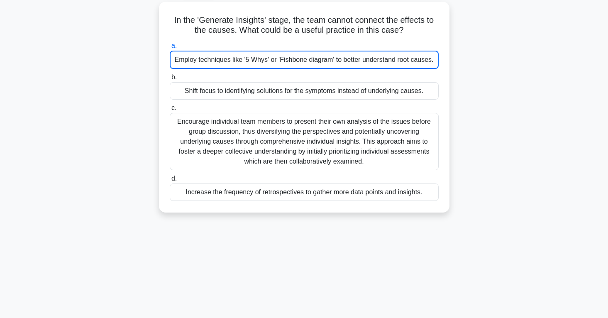
scroll to position [33, 0]
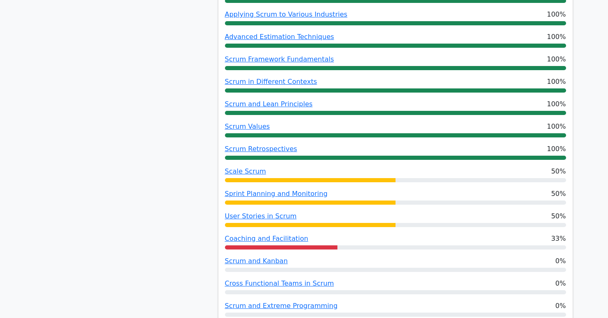
scroll to position [518, 0]
